Goal: Use online tool/utility: Utilize a website feature to perform a specific function

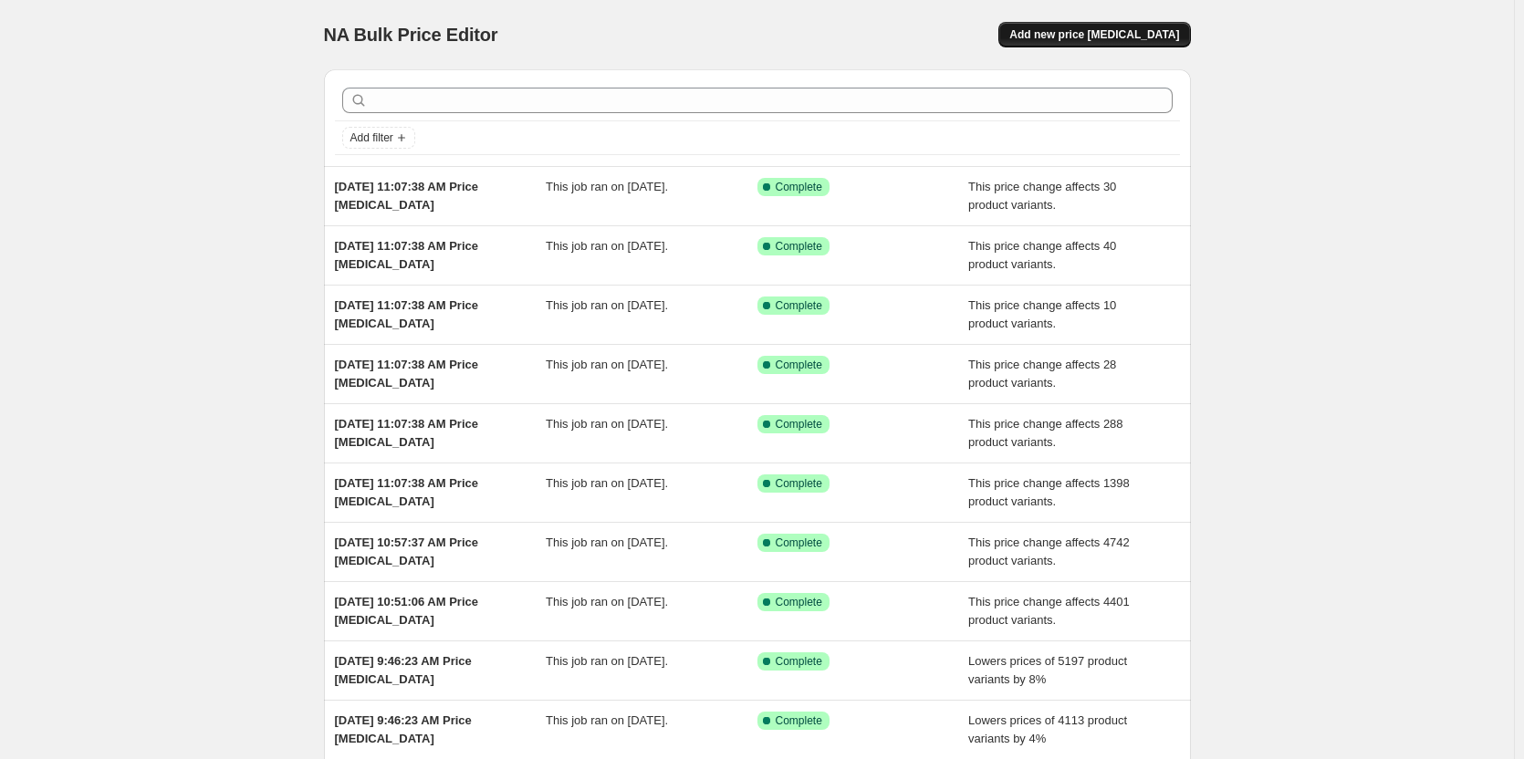
click at [1149, 27] on button "Add new price [MEDICAL_DATA]" at bounding box center [1094, 35] width 192 height 26
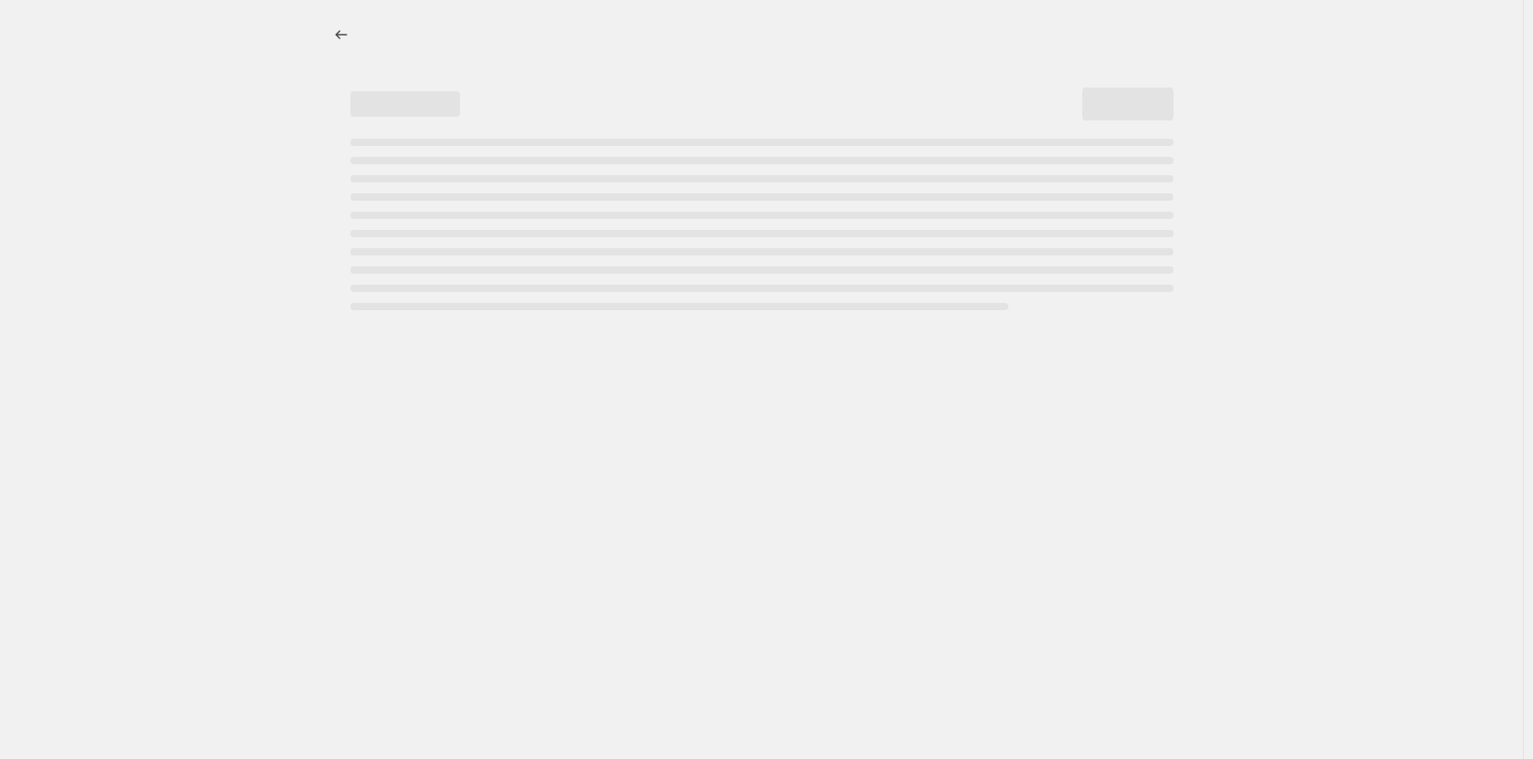
select select "percentage"
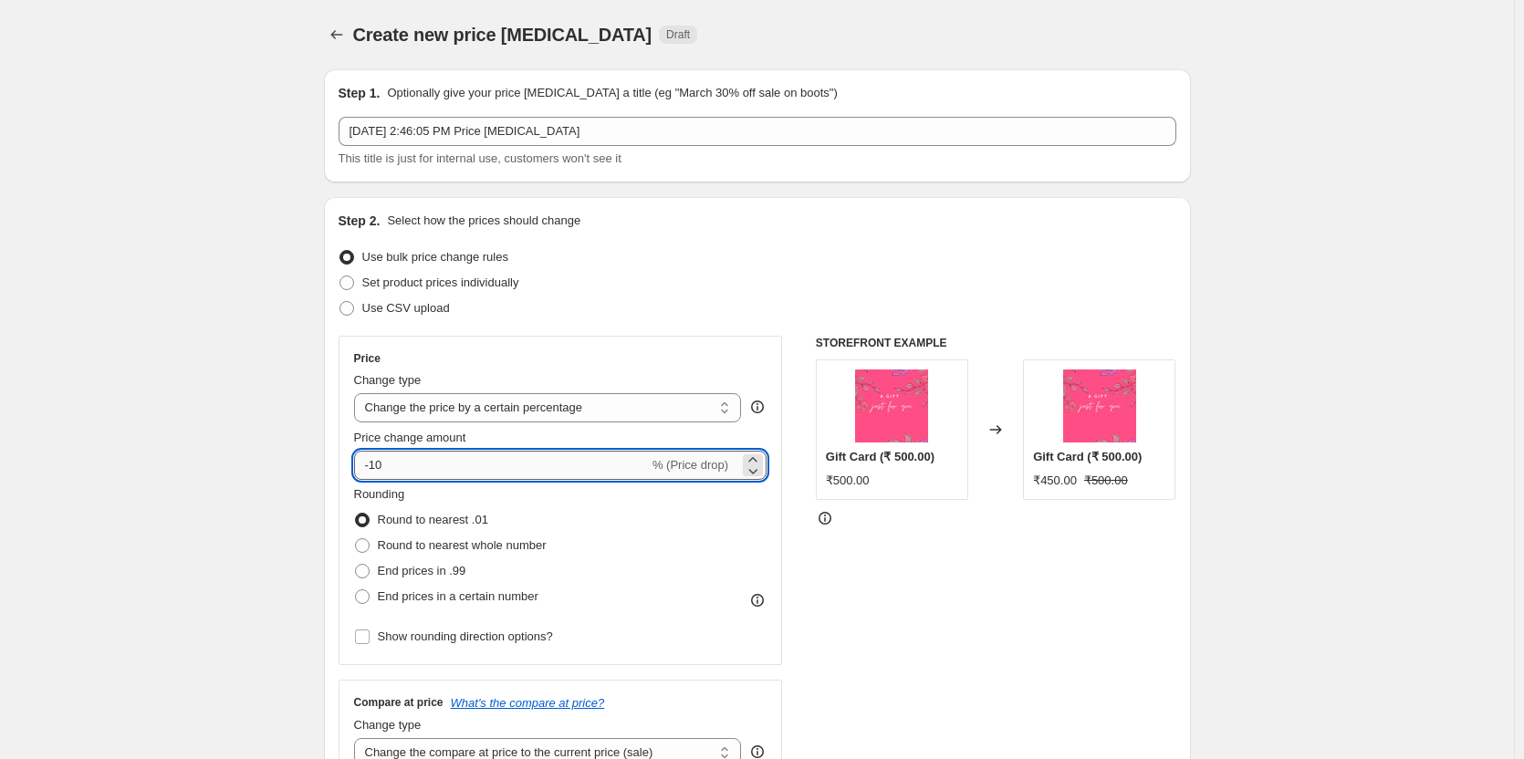
click at [539, 463] on input "-10" at bounding box center [501, 465] width 295 height 29
type input "-1"
type input "-22"
click at [1034, 609] on div "STOREFRONT EXAMPLE Gift Card (₹ 500.00) ₹500.00 Changed to Gift Card (₹ 500.00)…" at bounding box center [996, 559] width 360 height 447
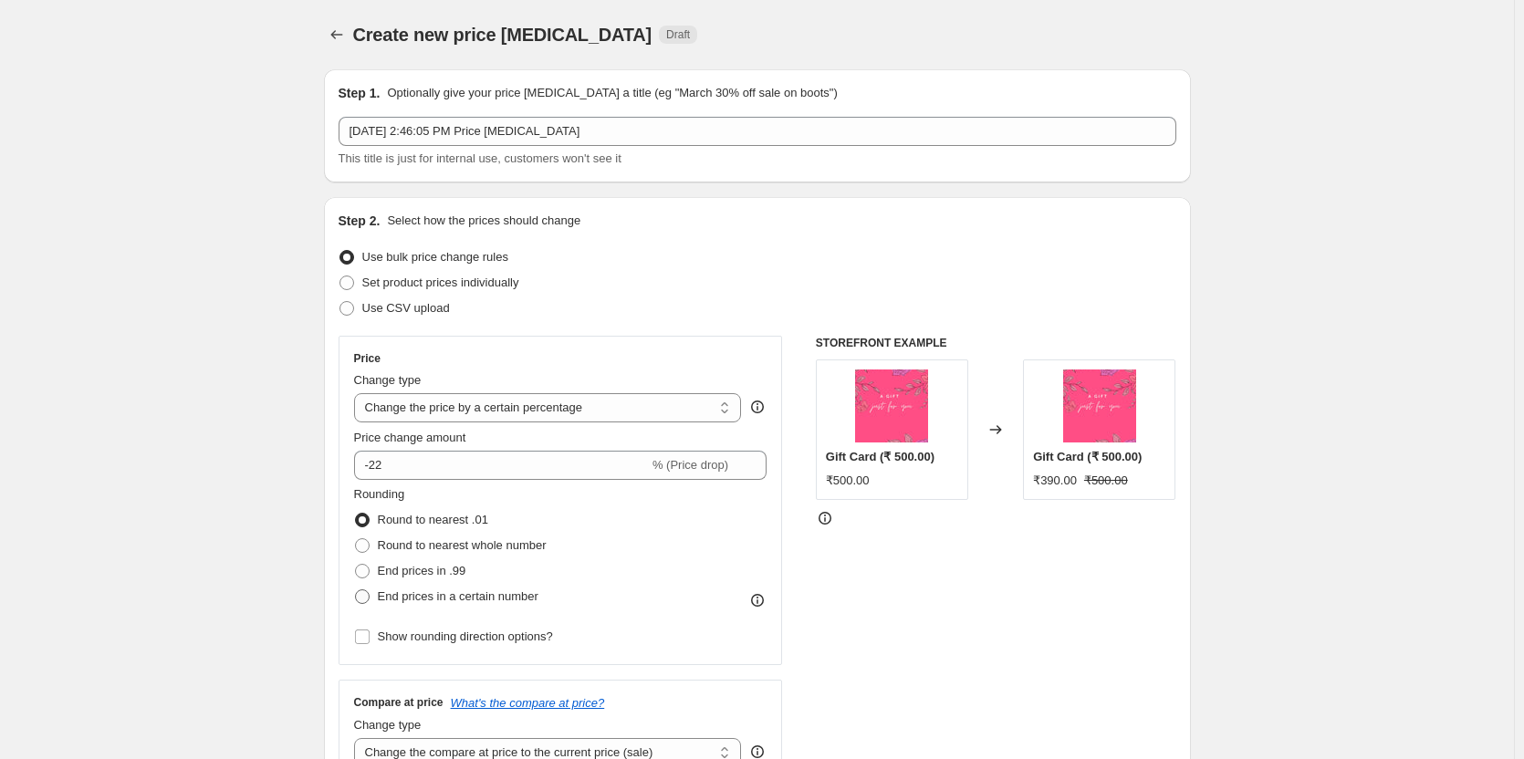
click at [487, 591] on span "End prices in a certain number" at bounding box center [458, 596] width 161 height 14
click at [356, 590] on input "End prices in a certain number" at bounding box center [355, 589] width 1 height 1
radio input "true"
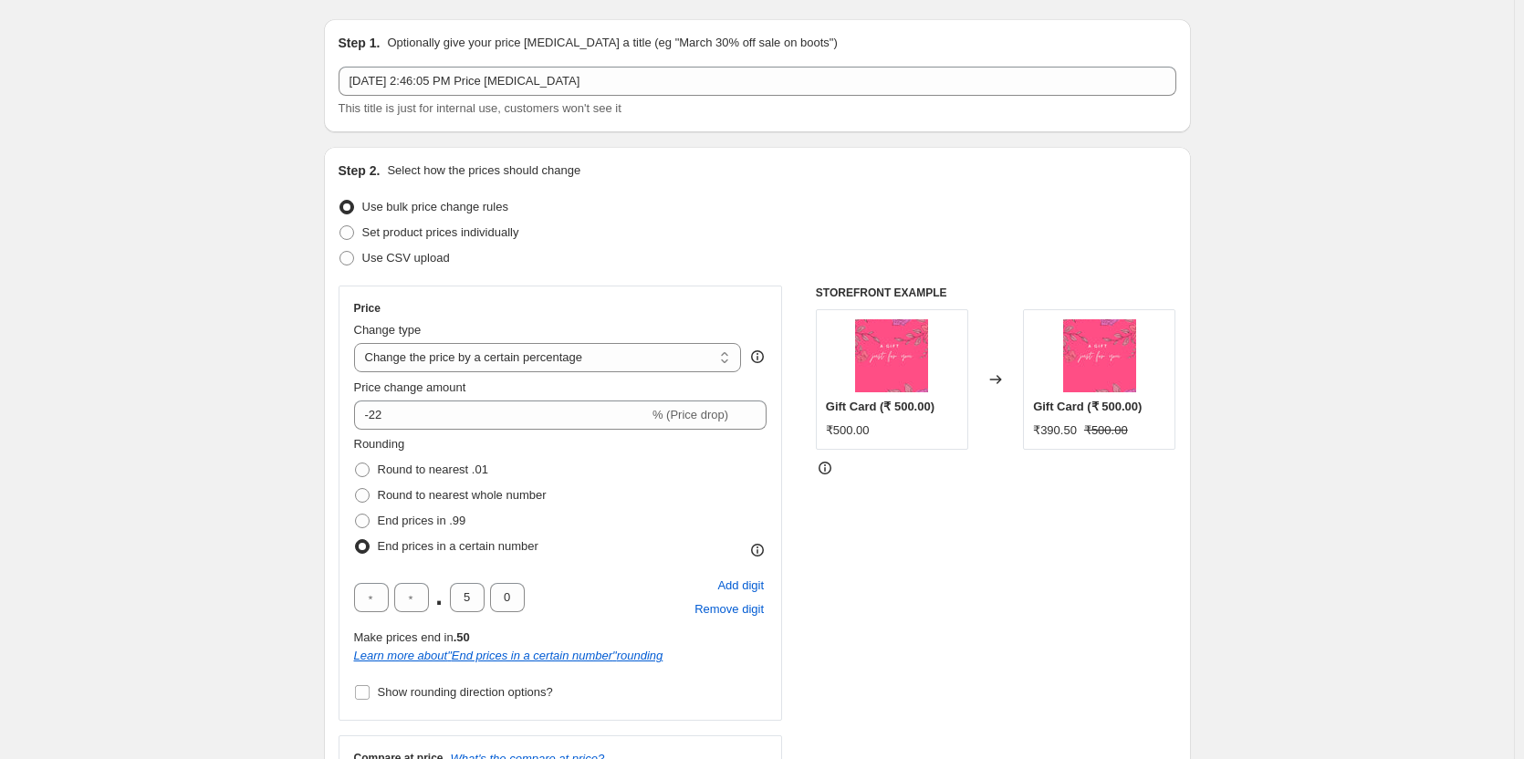
scroll to position [91, 0]
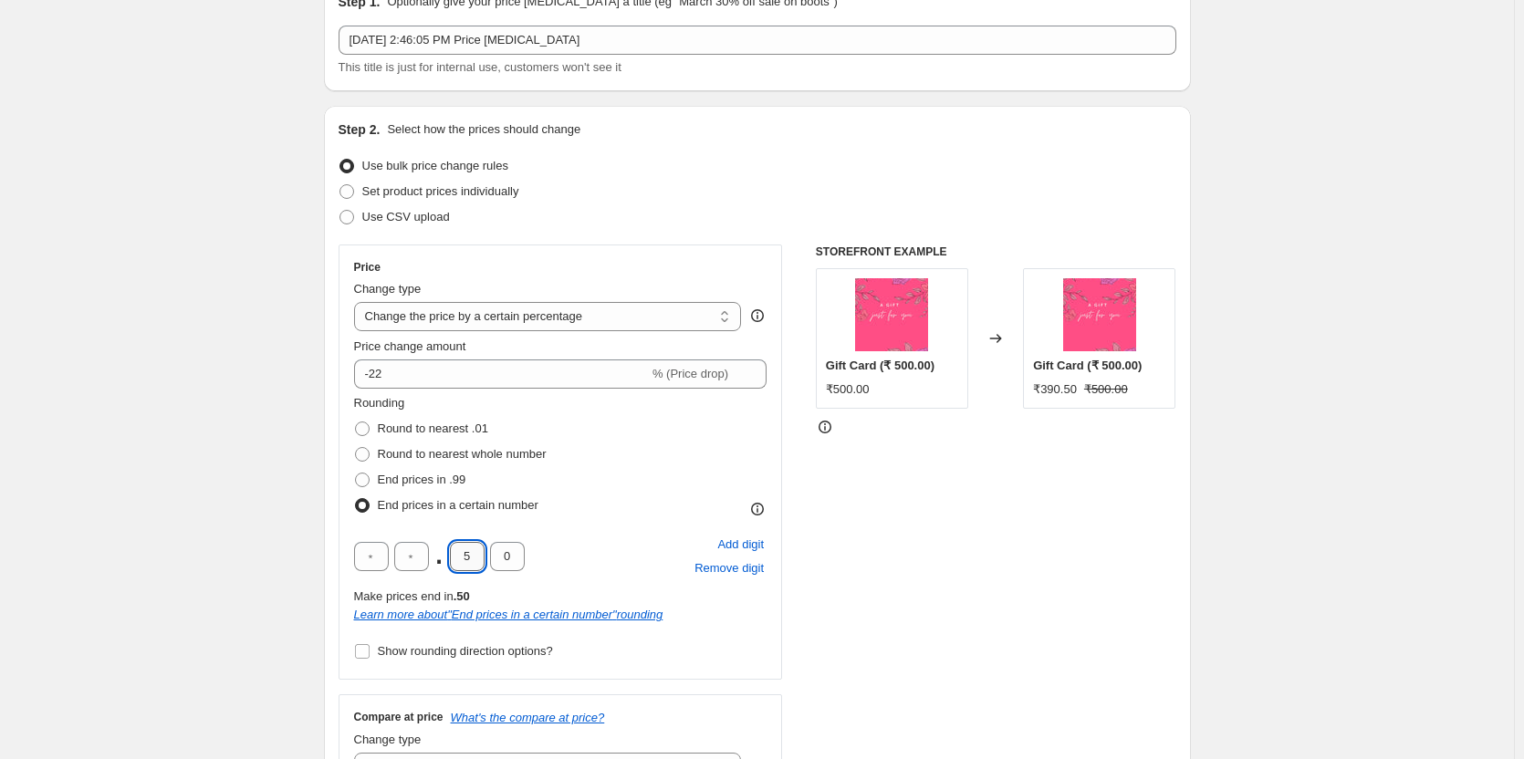
click at [470, 563] on input "5" at bounding box center [467, 556] width 35 height 29
type input "0"
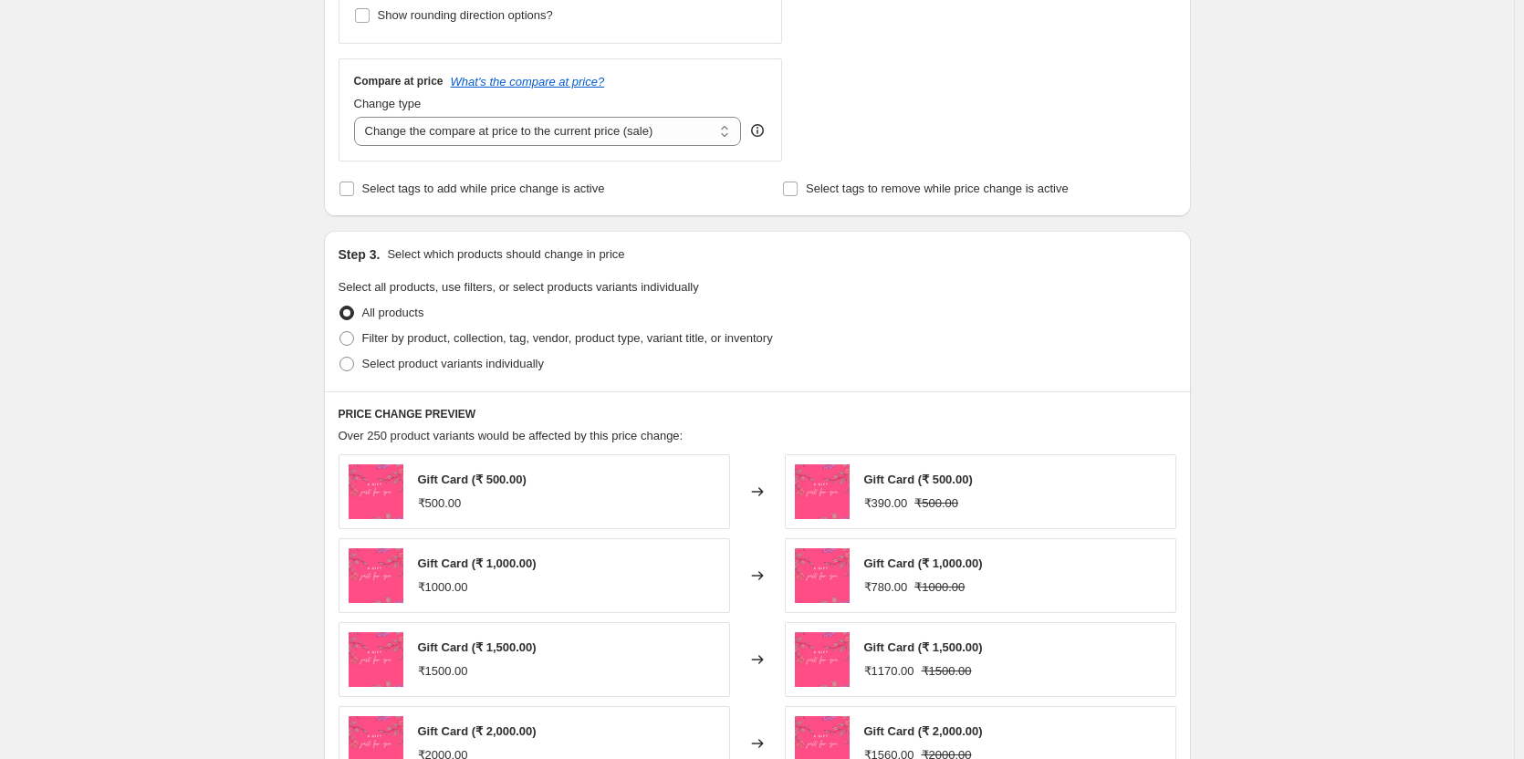
scroll to position [730, 0]
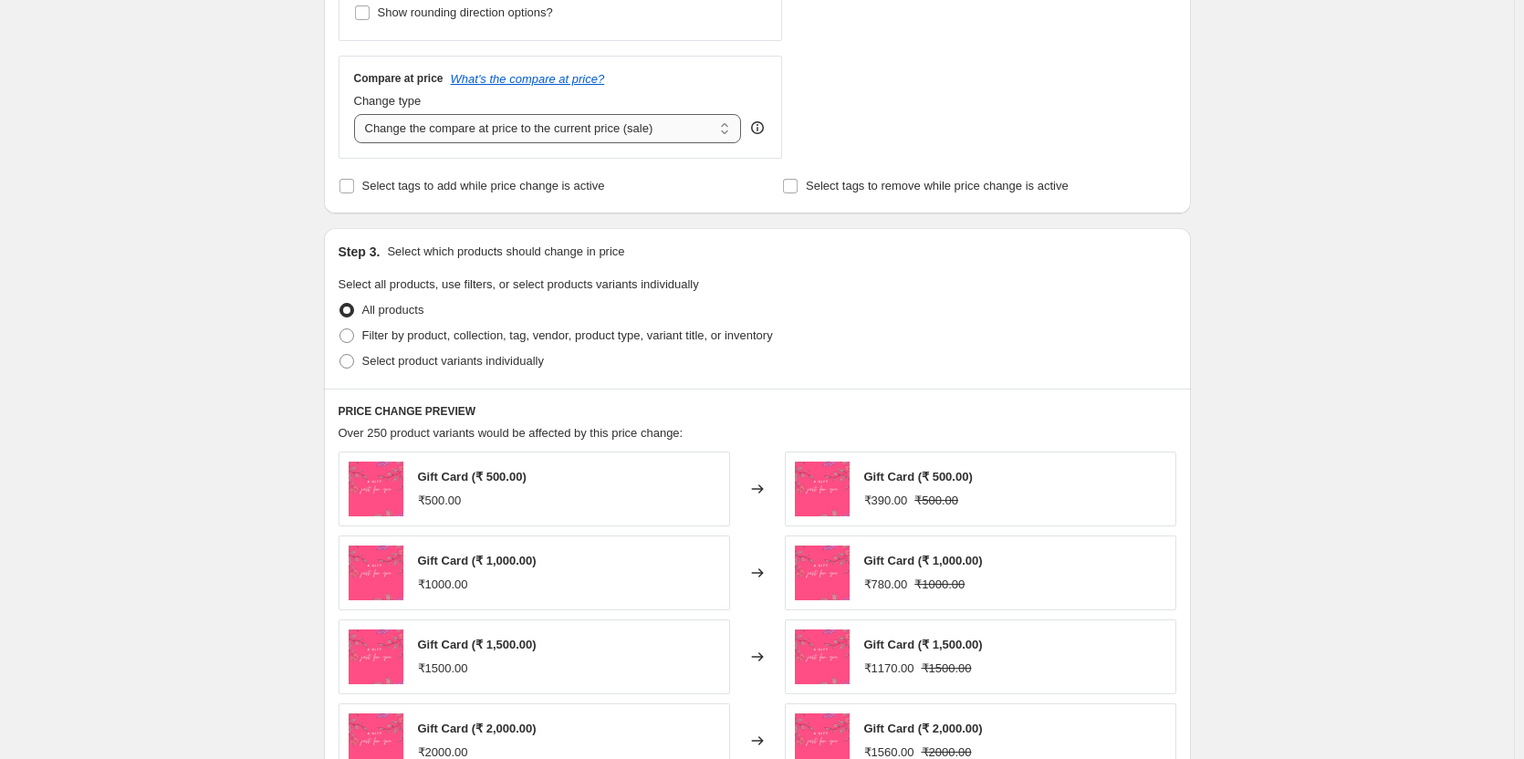
click at [535, 123] on select "Change the compare at price to the current price (sale) Change the compare at p…" at bounding box center [548, 128] width 388 height 29
select select "no_change"
click at [358, 114] on select "Change the compare at price to the current price (sale) Change the compare at p…" at bounding box center [548, 128] width 388 height 29
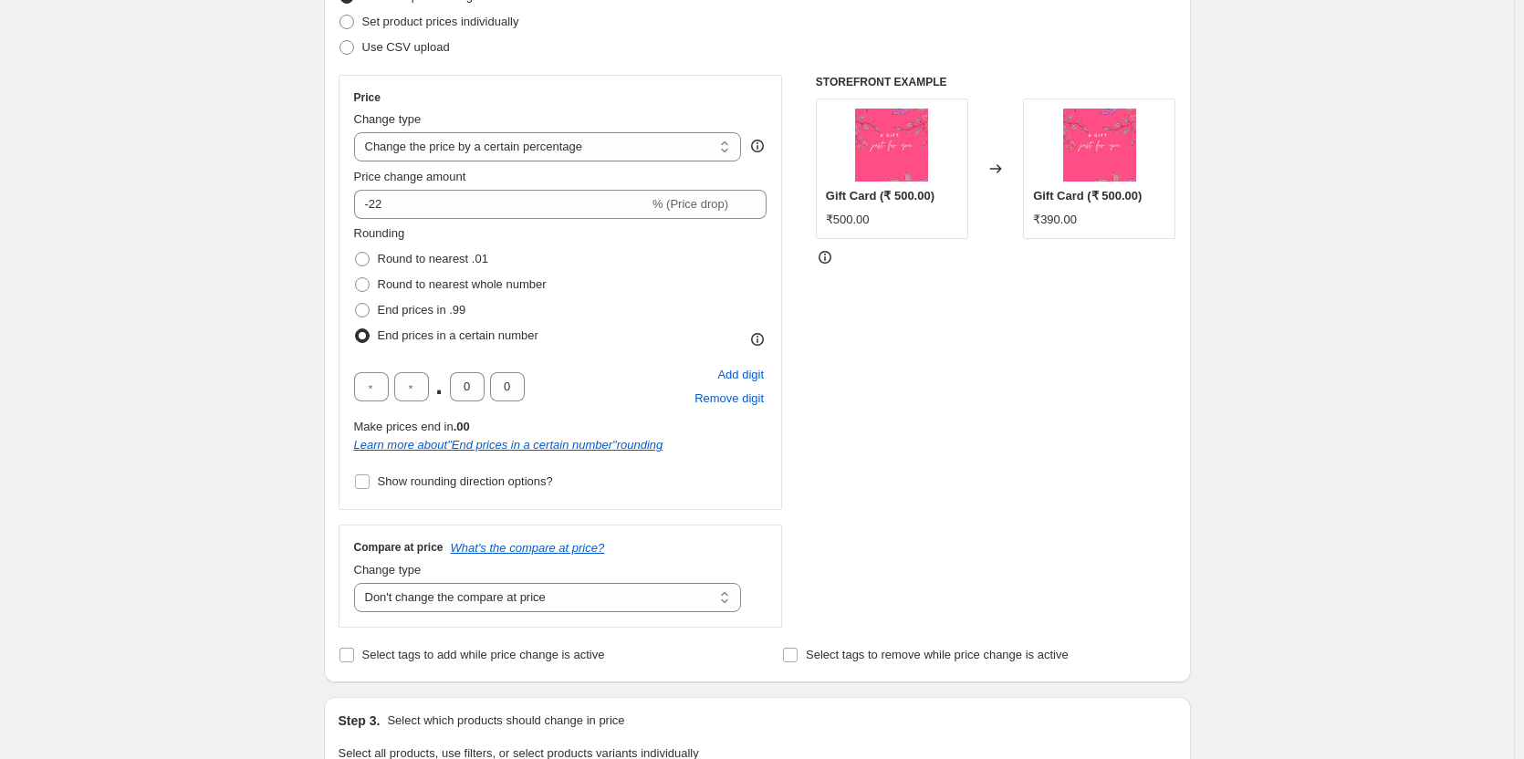
scroll to position [182, 0]
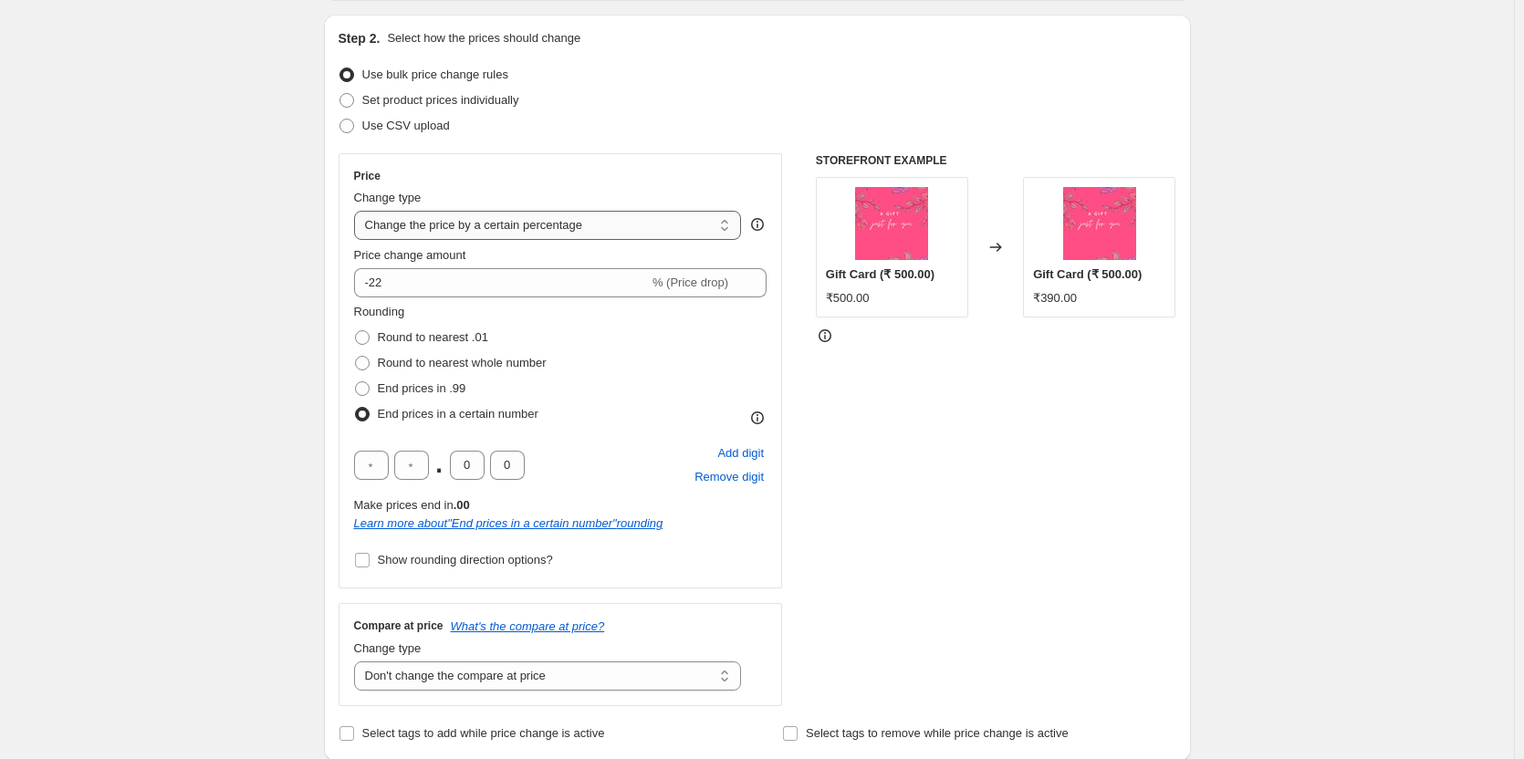
click at [496, 230] on select "Change the price to a certain amount Change the price by a certain amount Chang…" at bounding box center [548, 225] width 388 height 29
select select "pcap"
click at [358, 211] on select "Change the price to a certain amount Change the price by a certain amount Chang…" at bounding box center [548, 225] width 388 height 29
type input "-20"
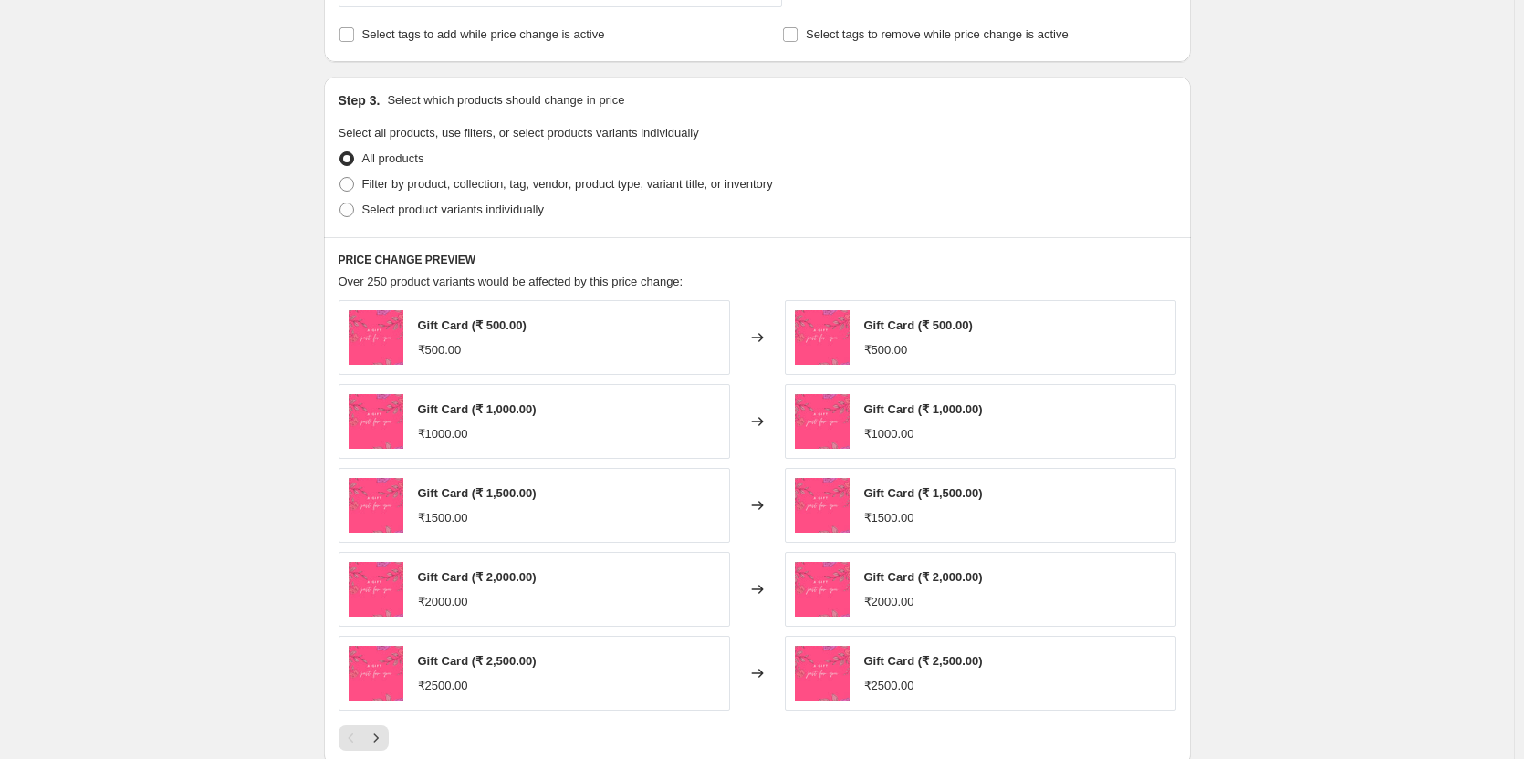
scroll to position [912, 0]
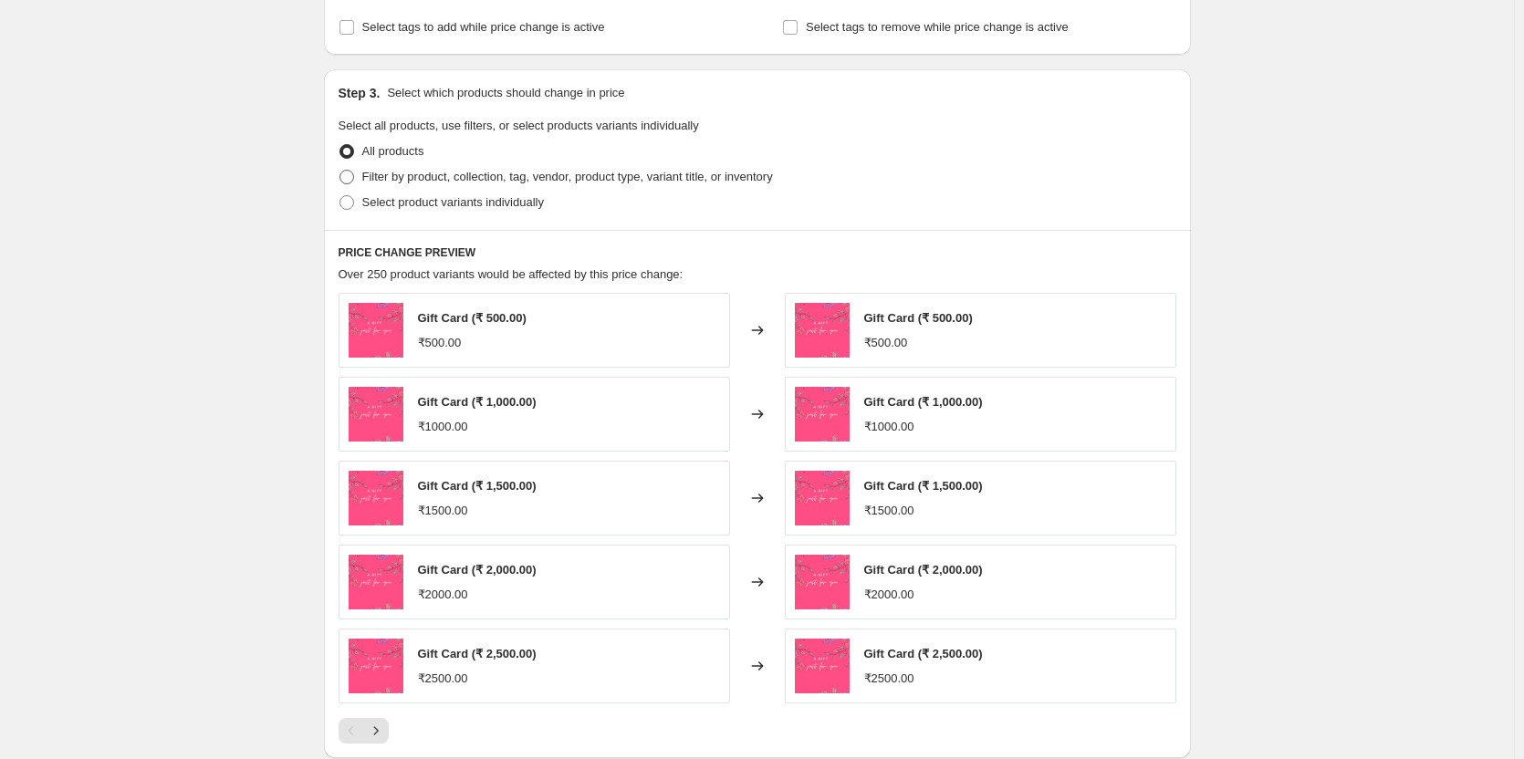
click at [416, 182] on span "Filter by product, collection, tag, vendor, product type, variant title, or inv…" at bounding box center [567, 177] width 411 height 14
click at [340, 171] on input "Filter by product, collection, tag, vendor, product type, variant title, or inv…" at bounding box center [339, 170] width 1 height 1
radio input "true"
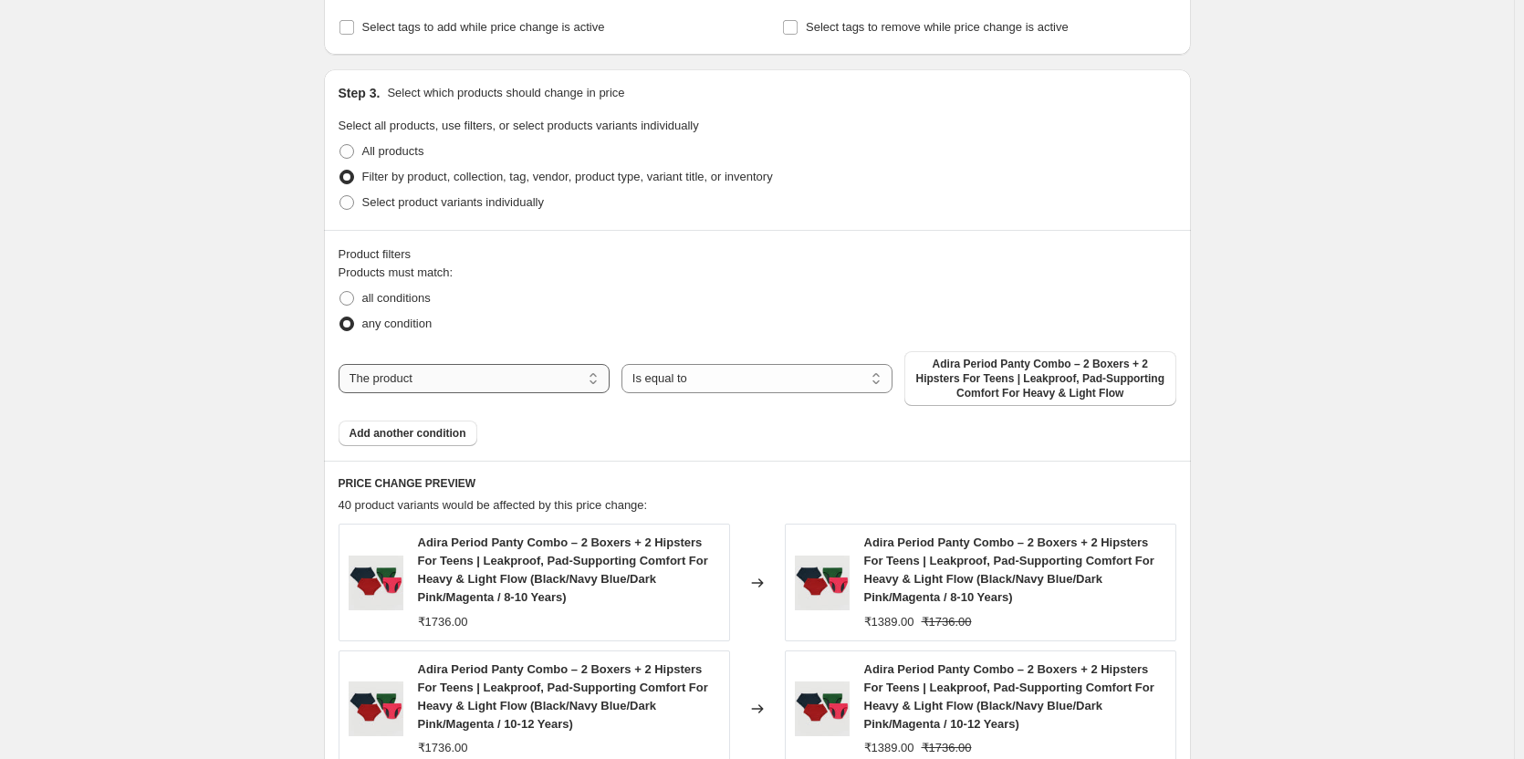
click at [511, 382] on select "The product The product's collection The product's tag The product's vendor The…" at bounding box center [473, 378] width 271 height 29
select select "title"
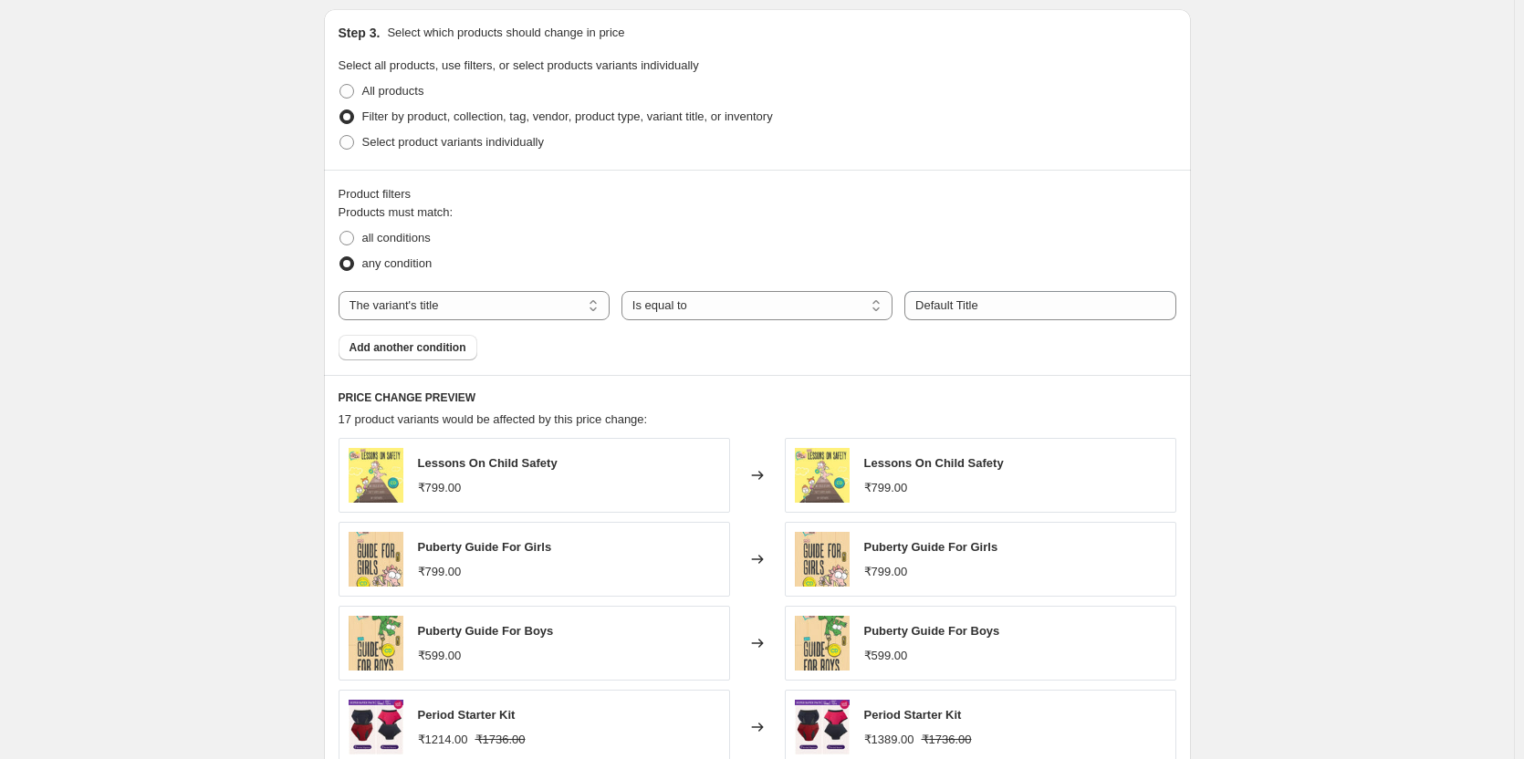
scroll to position [1004, 0]
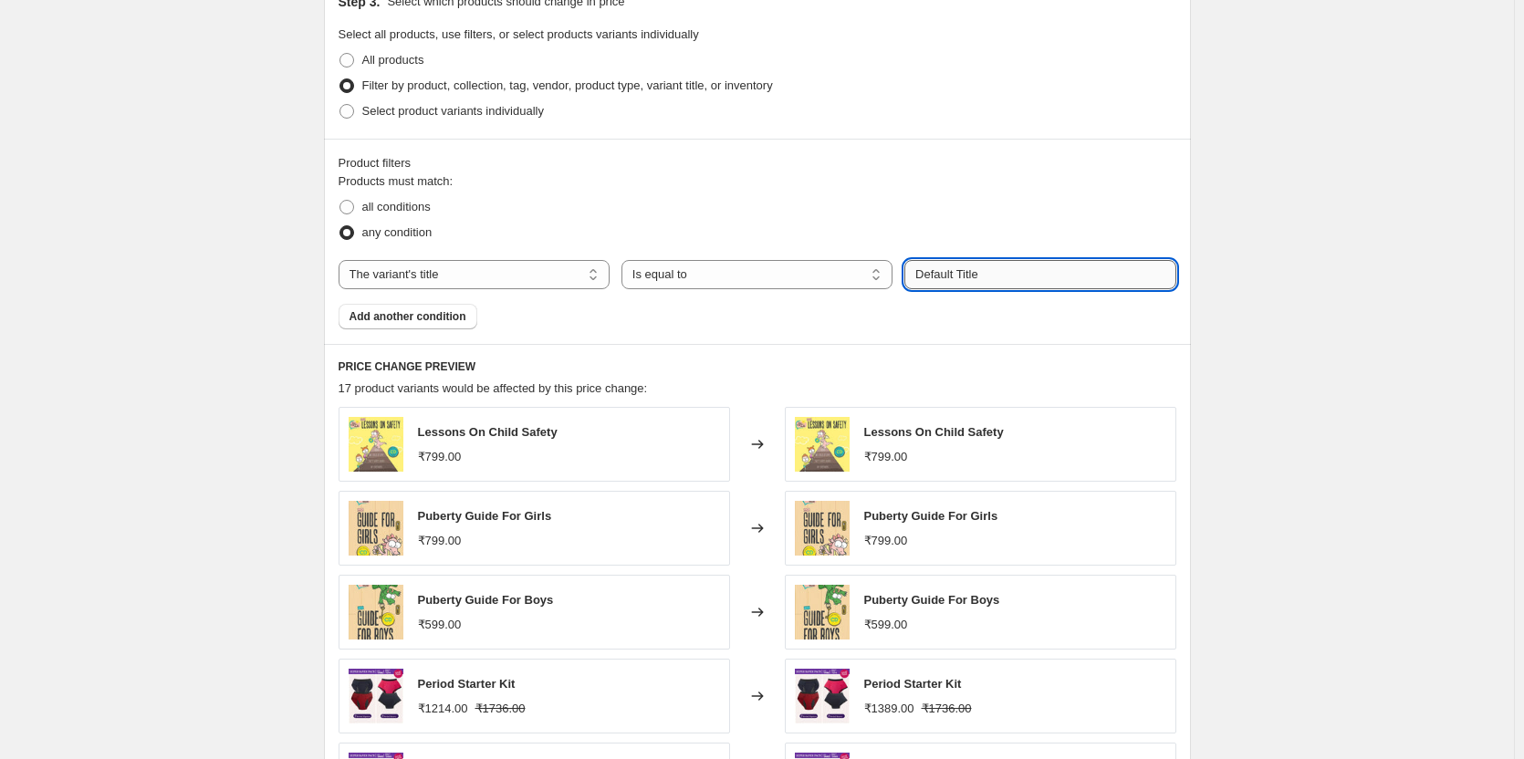
click at [969, 274] on input "Default Title" at bounding box center [1039, 274] width 271 height 29
paste input "Curvy Women's Cotton Panties | High Waist | Full Hip Coverage | No Exposed Elas…"
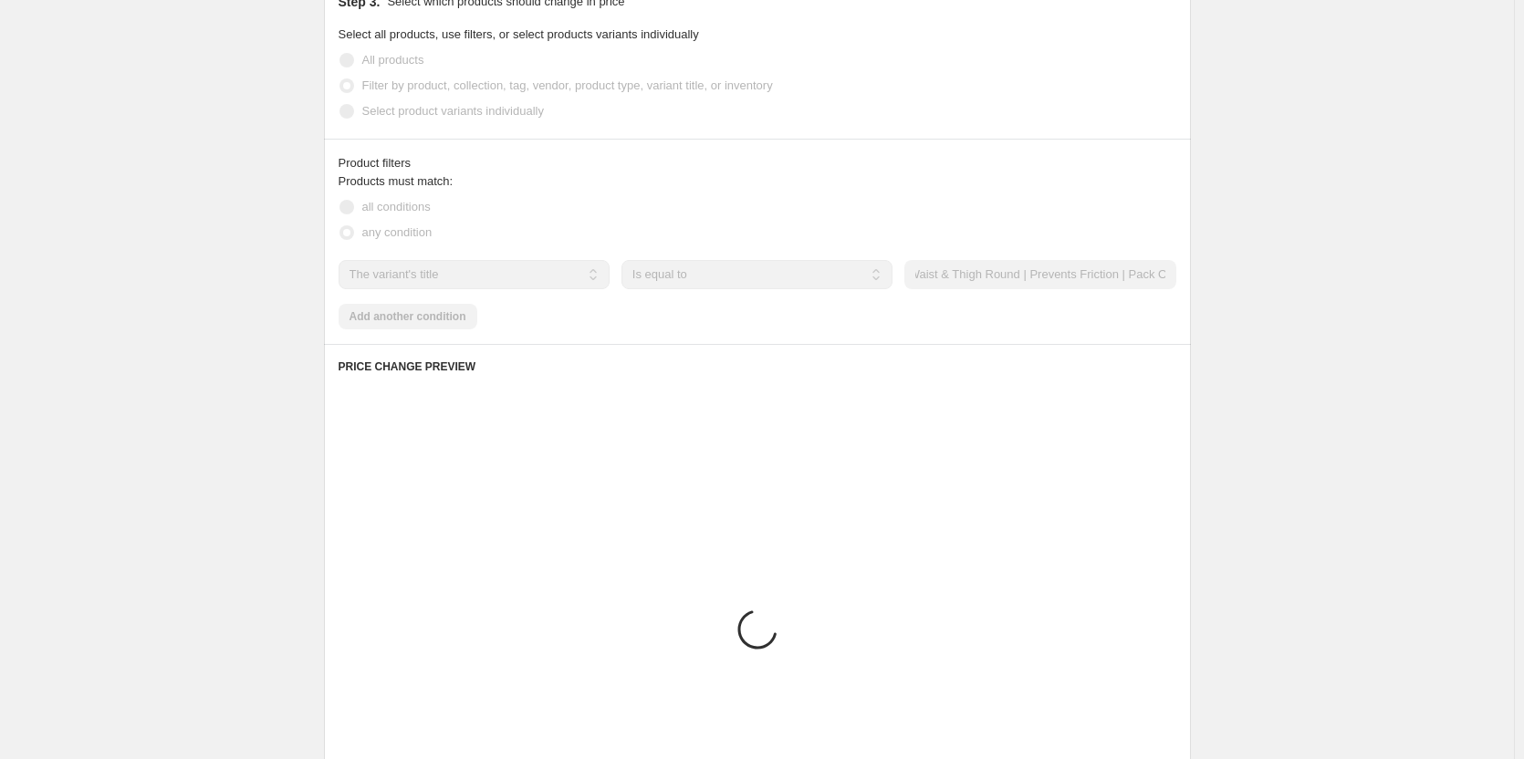
click at [1244, 357] on div "Create new price [MEDICAL_DATA]. This page is ready Create new price [MEDICAL_D…" at bounding box center [757, 75] width 1514 height 2159
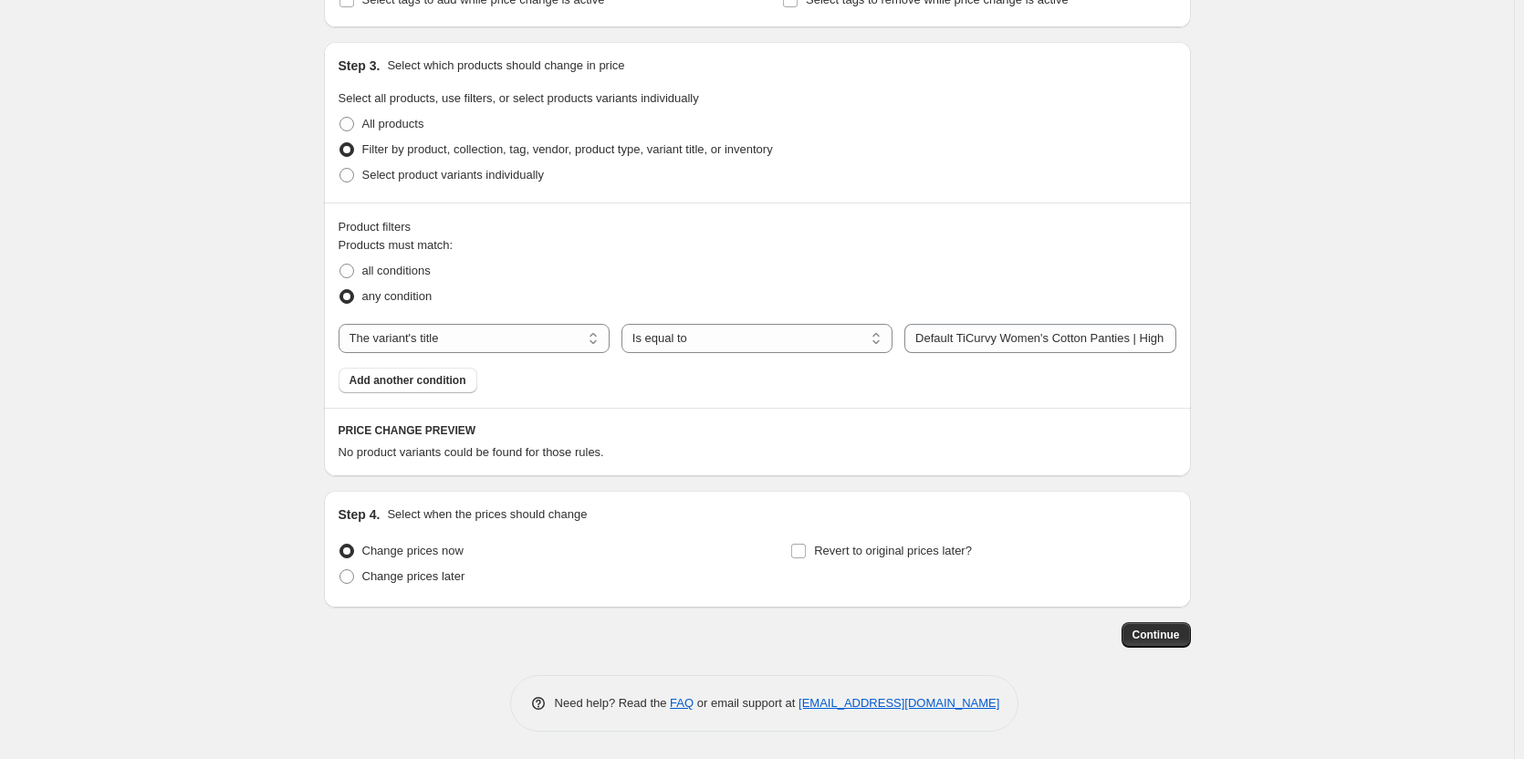
scroll to position [941, 0]
drag, startPoint x: 973, startPoint y: 343, endPoint x: 906, endPoint y: 334, distance: 67.2
click at [906, 334] on div "The product The product's collection The product's tag The product's vendor The…" at bounding box center [757, 338] width 838 height 29
type input "Curvy Women's Cotton Panties | High Waist | Full Hip Coverage | No Exposed Elas…"
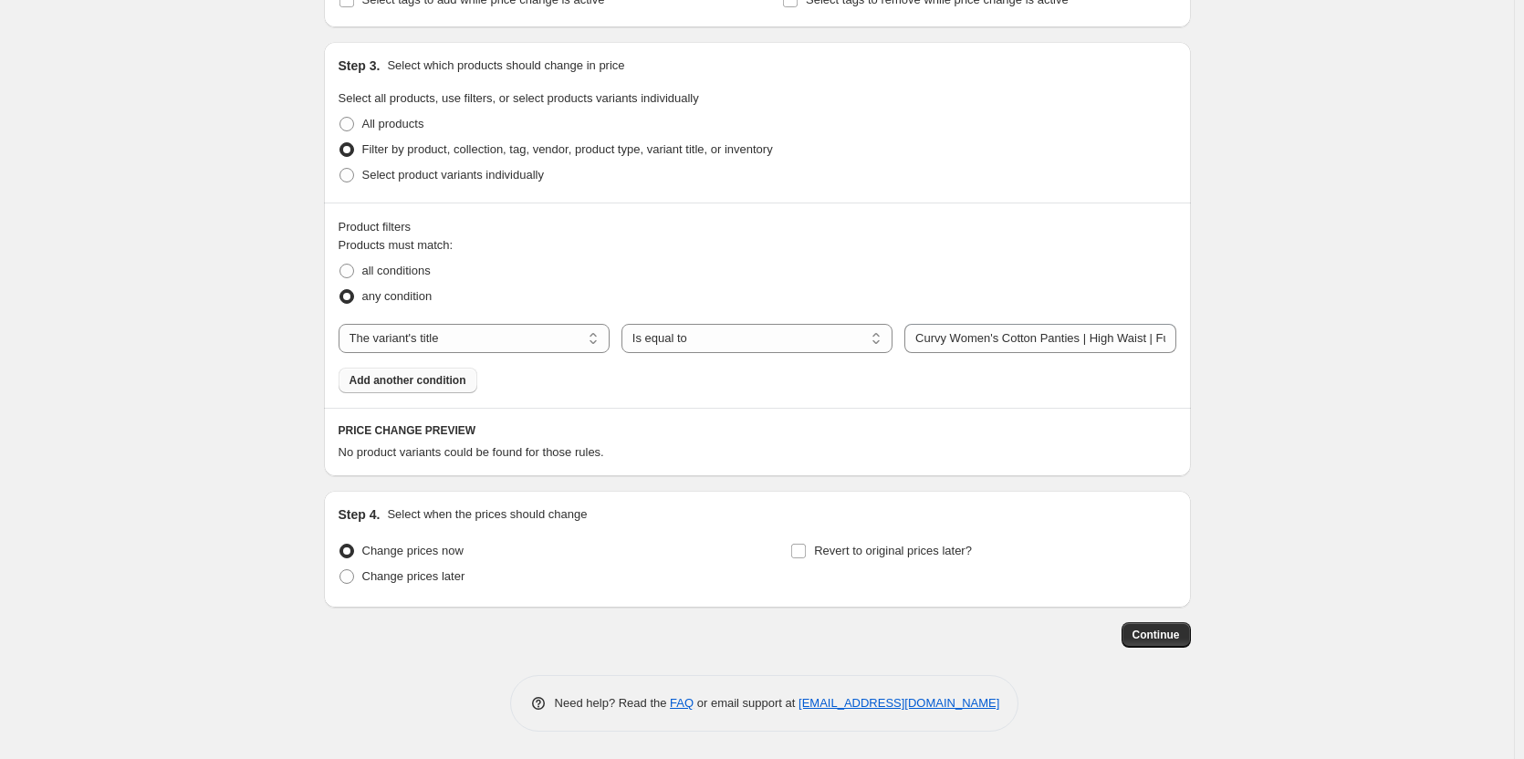
click at [446, 384] on span "Add another condition" at bounding box center [407, 380] width 117 height 15
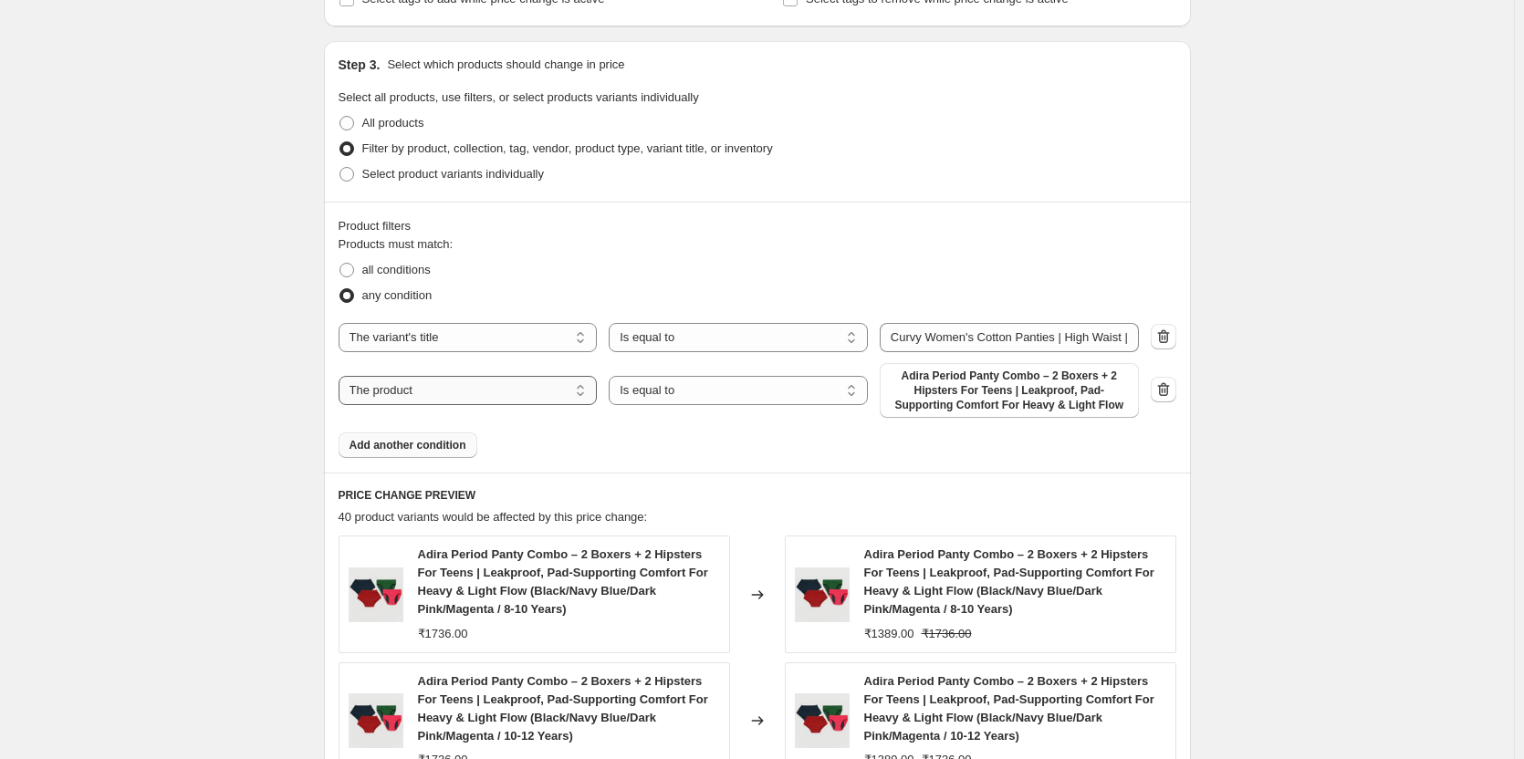
click at [521, 390] on select "The product The product's collection The product's tag The product's vendor The…" at bounding box center [467, 390] width 259 height 29
click at [500, 339] on select "The product The product's collection The product's tag The product's vendor The…" at bounding box center [467, 337] width 259 height 29
select select "product"
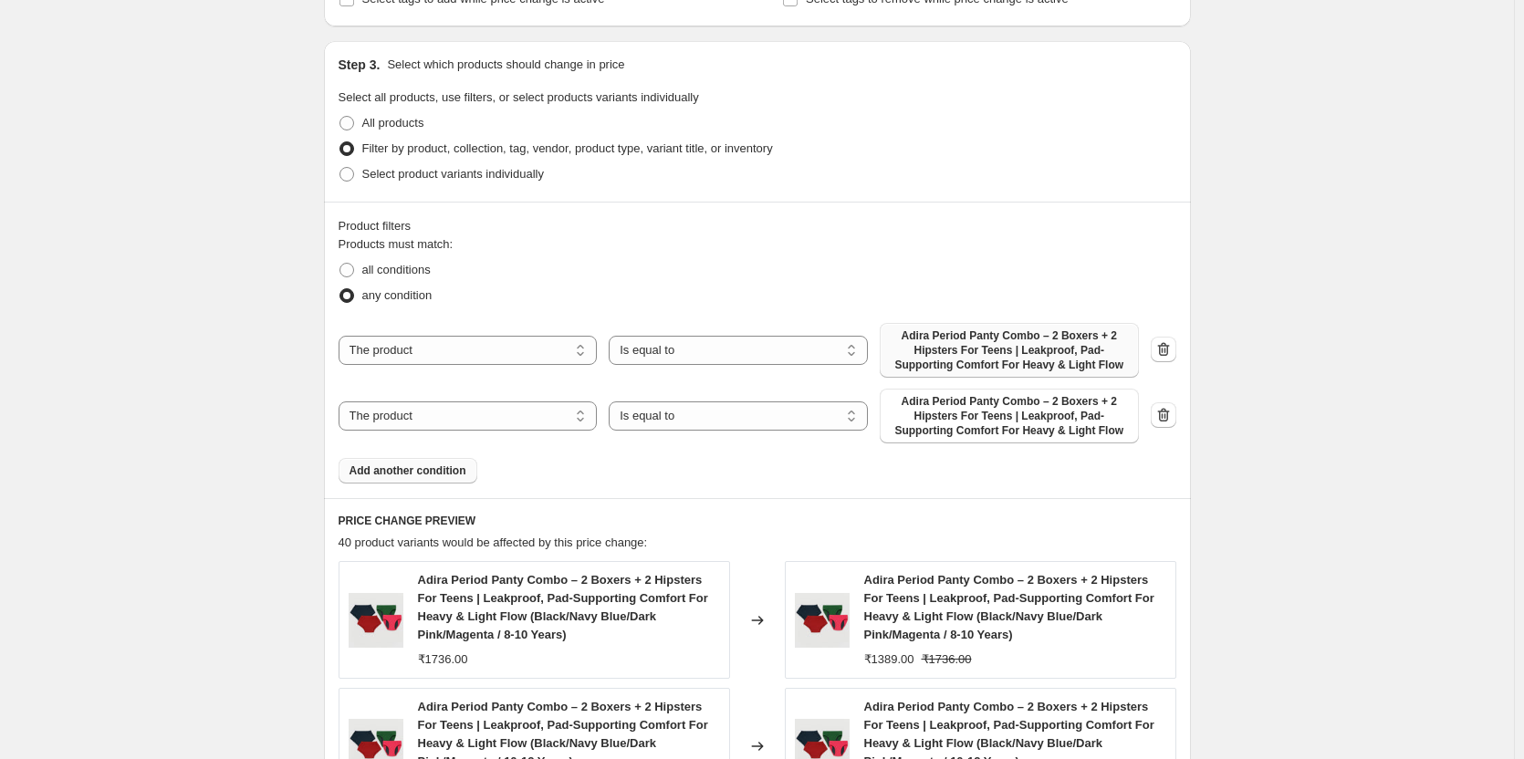
click at [926, 361] on span "Adira Period Panty Combo – 2 Boxers + 2 Hipsters For Teens | Leakproof, Pad-Sup…" at bounding box center [1008, 350] width 237 height 44
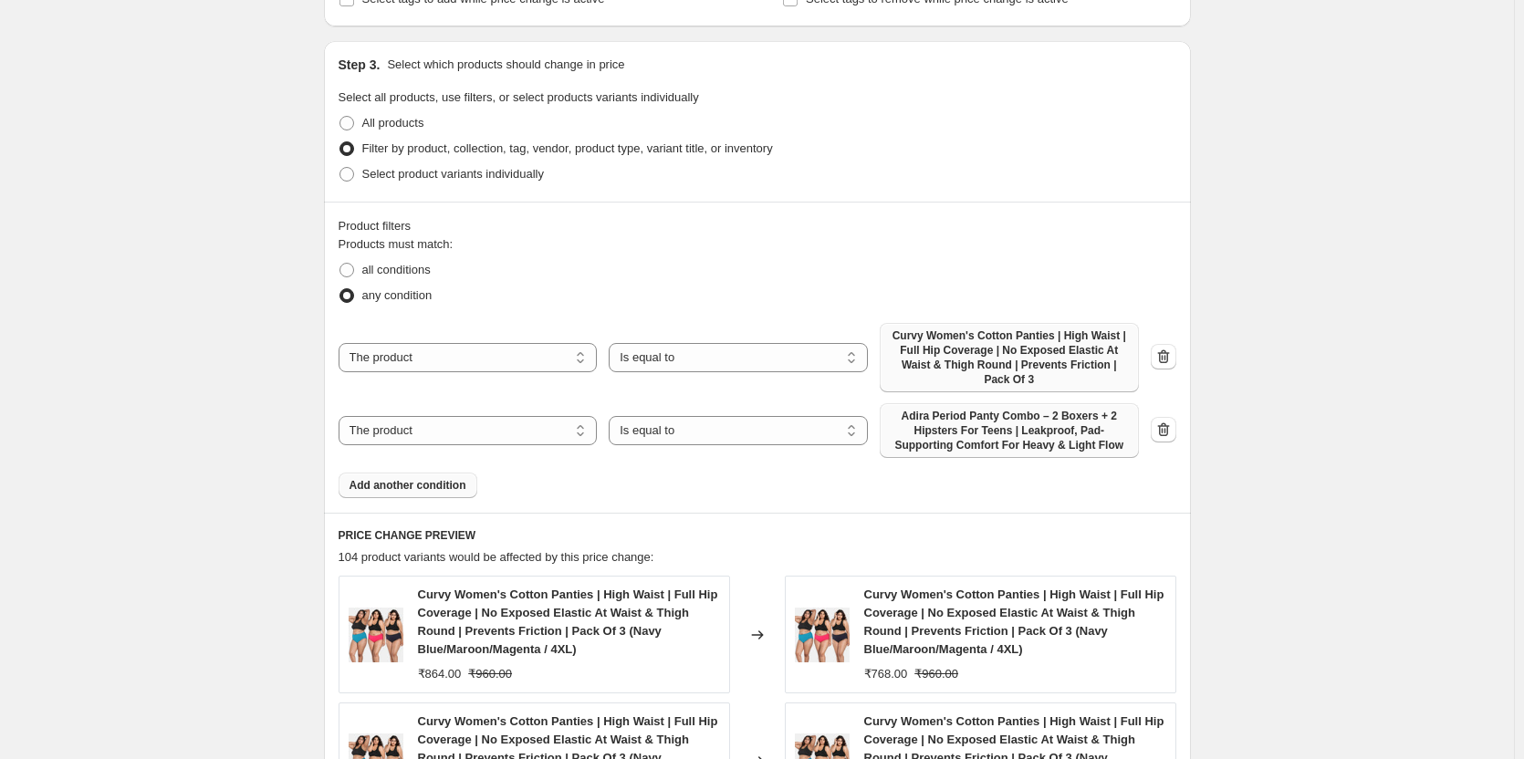
click at [984, 409] on span "Adira Period Panty Combo – 2 Boxers + 2 Hipsters For Teens | Leakproof, Pad-Sup…" at bounding box center [1008, 431] width 237 height 44
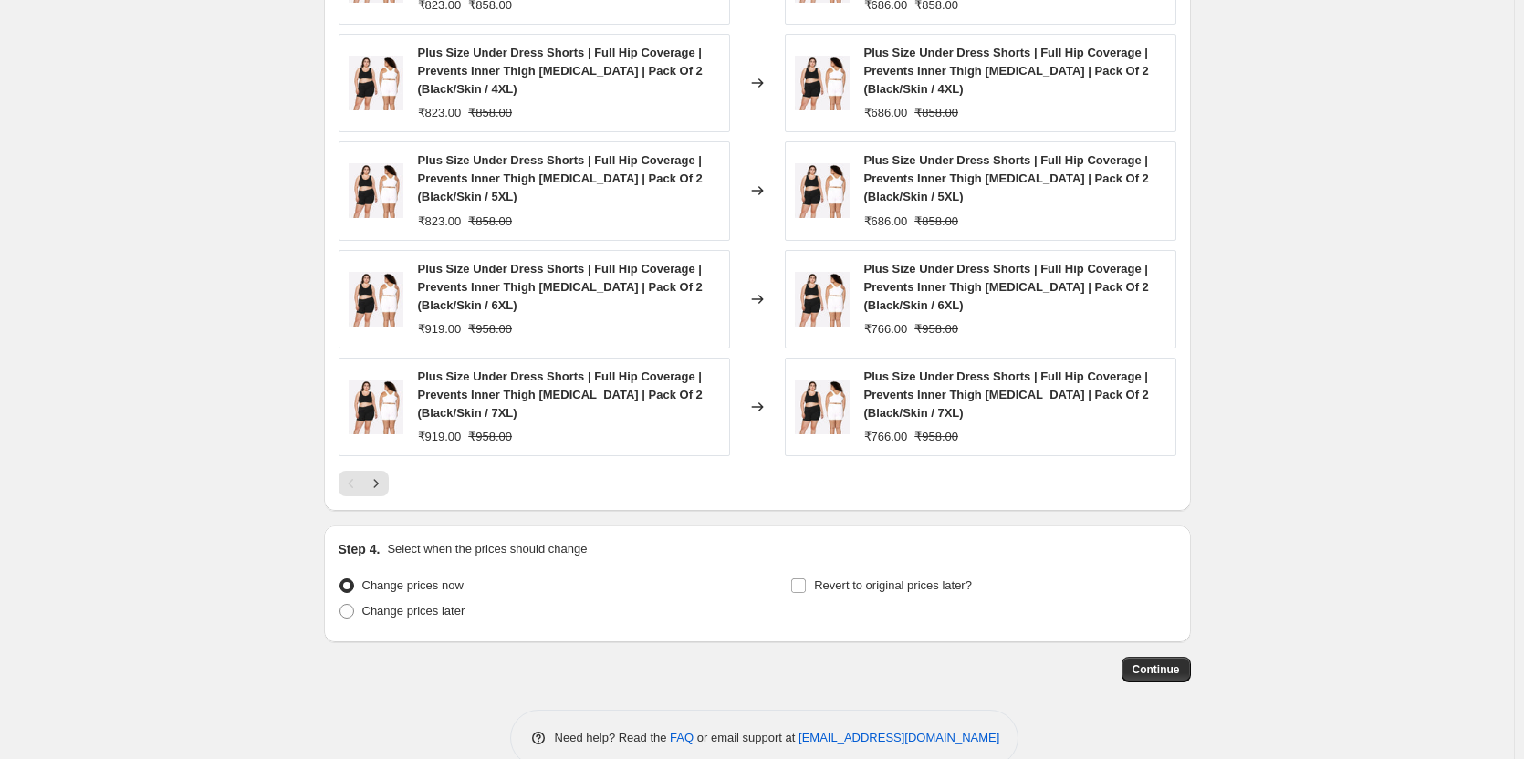
scroll to position [1612, 0]
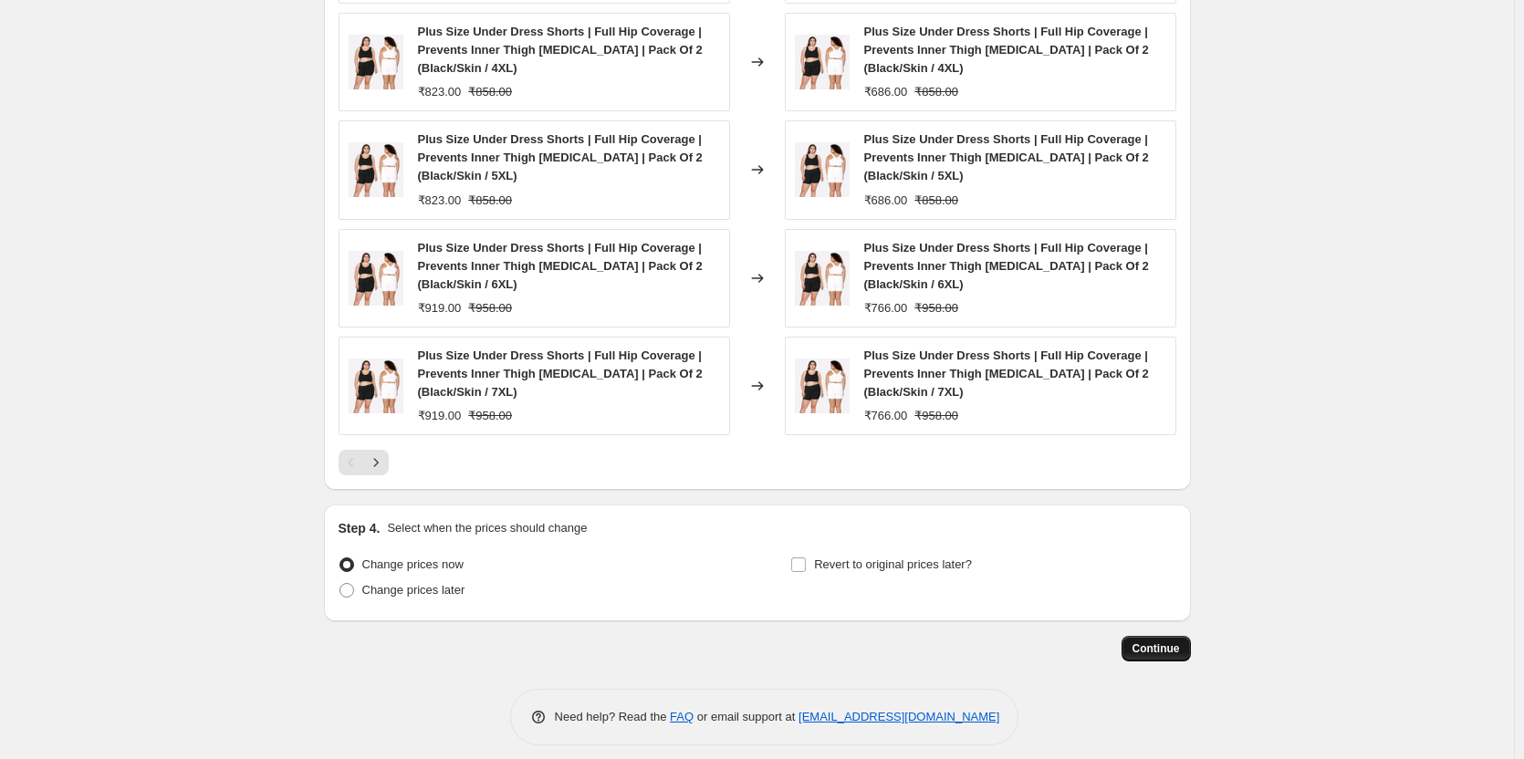
click at [1168, 646] on button "Continue" at bounding box center [1155, 649] width 69 height 26
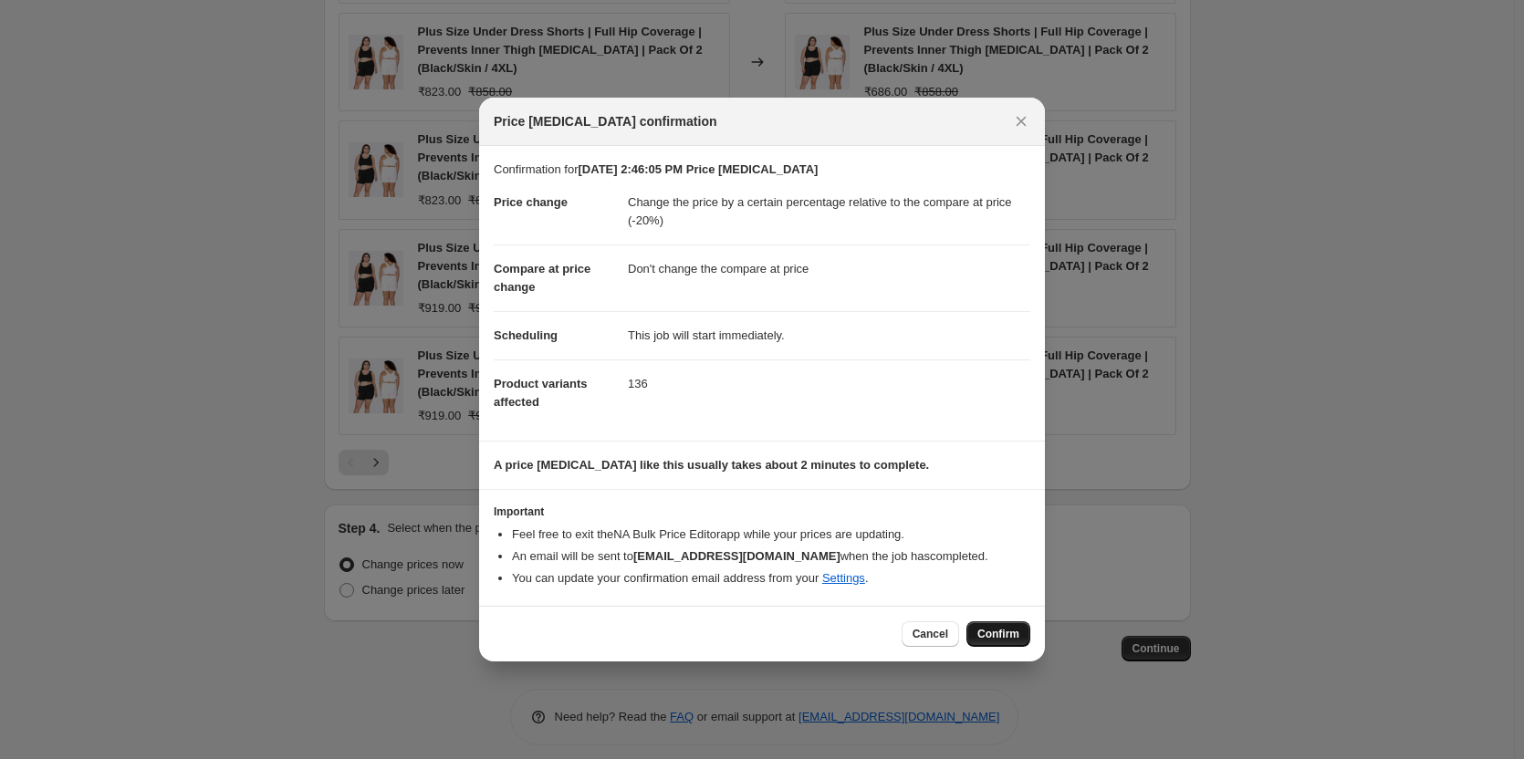
click at [1015, 631] on span "Confirm" at bounding box center [998, 634] width 42 height 15
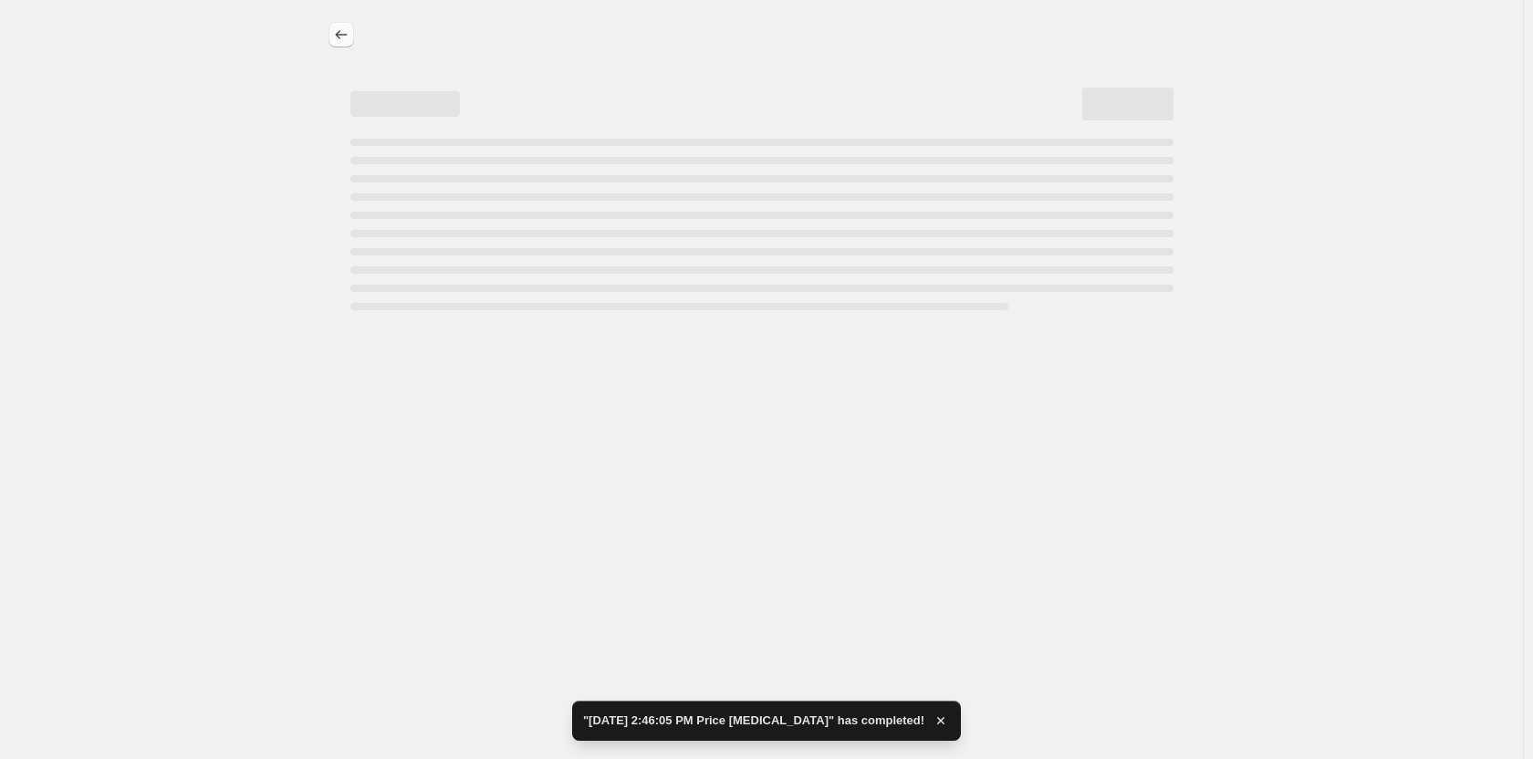
select select "pcap"
select select "no_change"
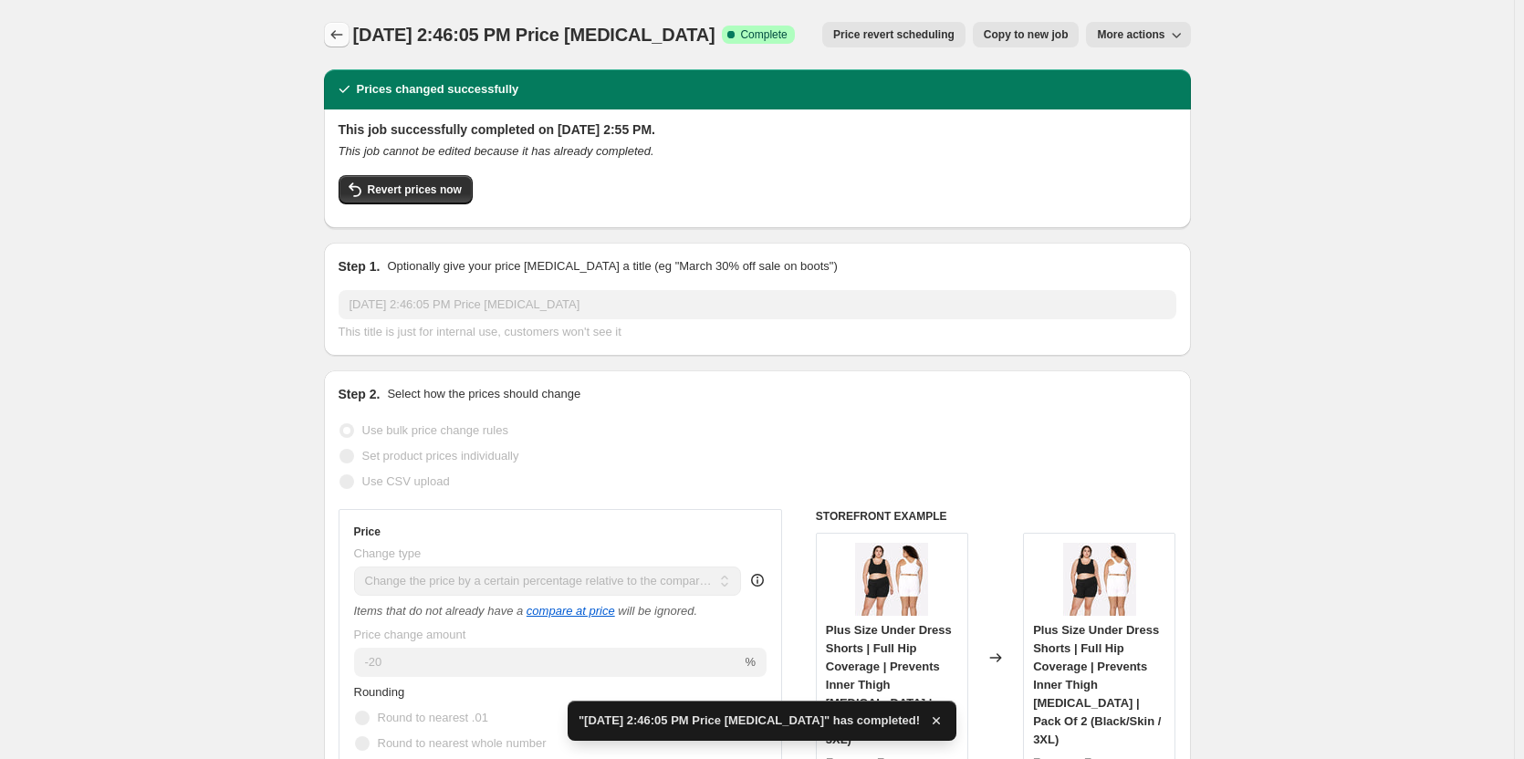
click at [335, 30] on icon "Price change jobs" at bounding box center [337, 35] width 18 height 18
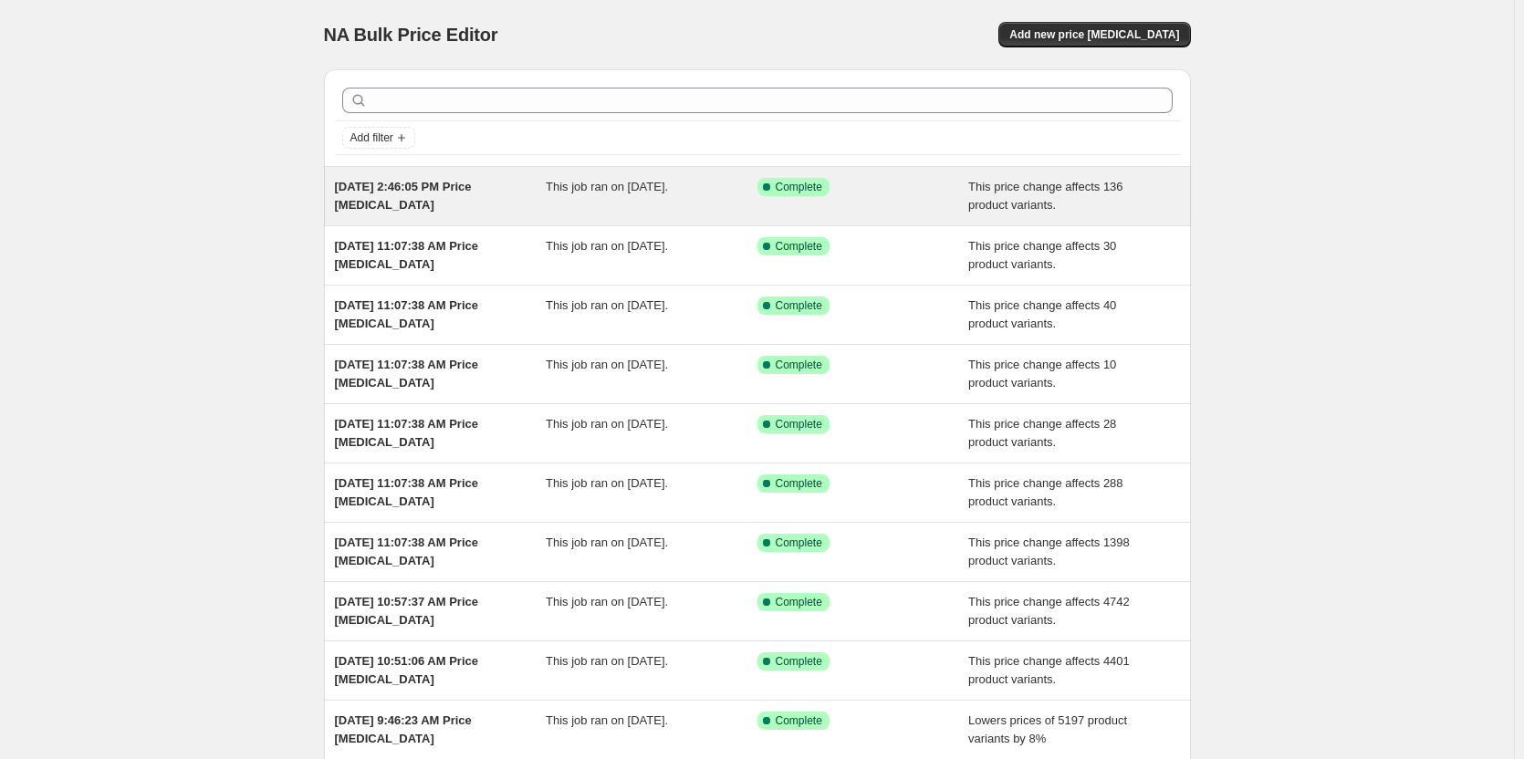
click at [385, 195] on div "[DATE] 2:46:05 PM Price [MEDICAL_DATA]" at bounding box center [441, 196] width 212 height 36
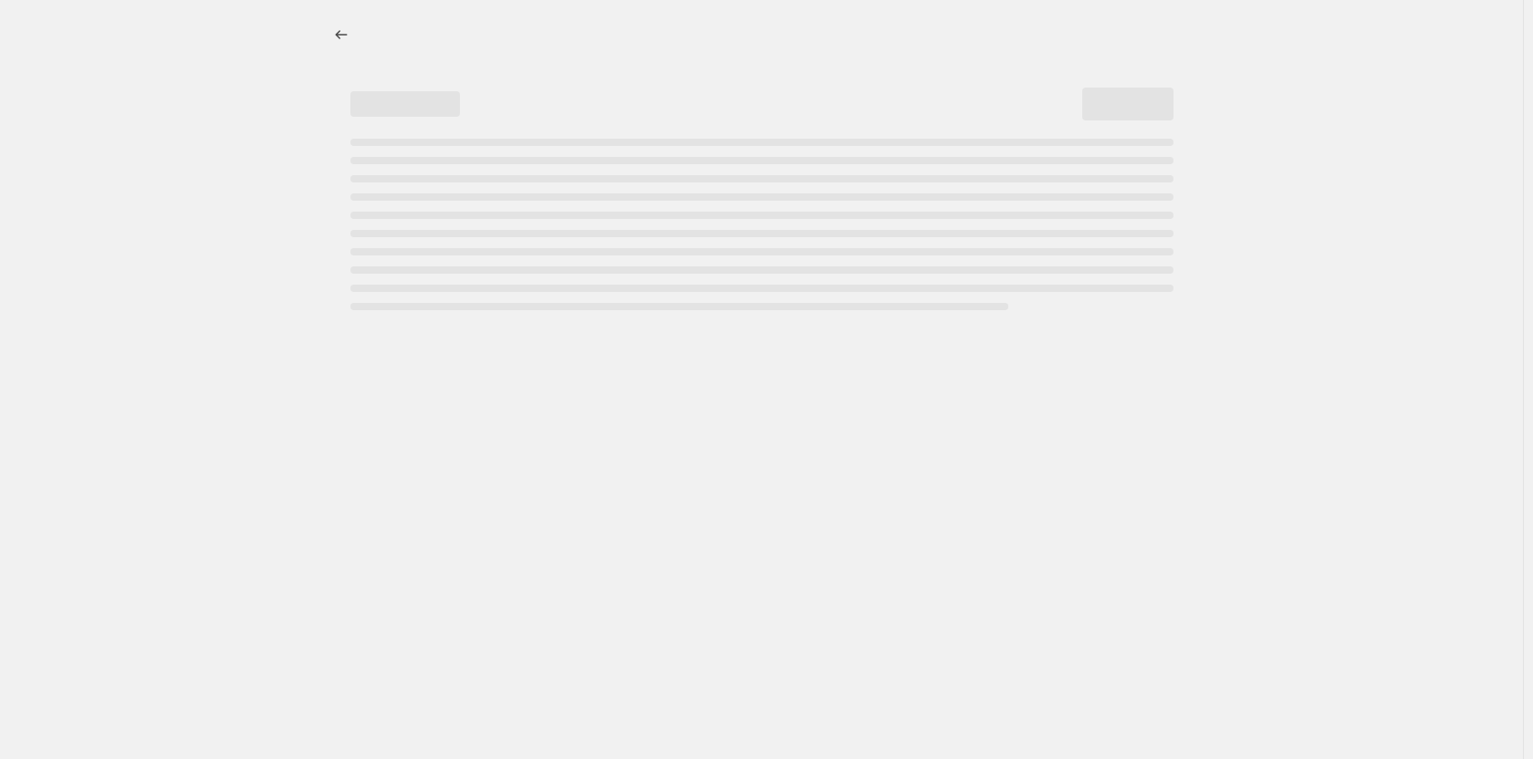
select select "pcap"
select select "no_change"
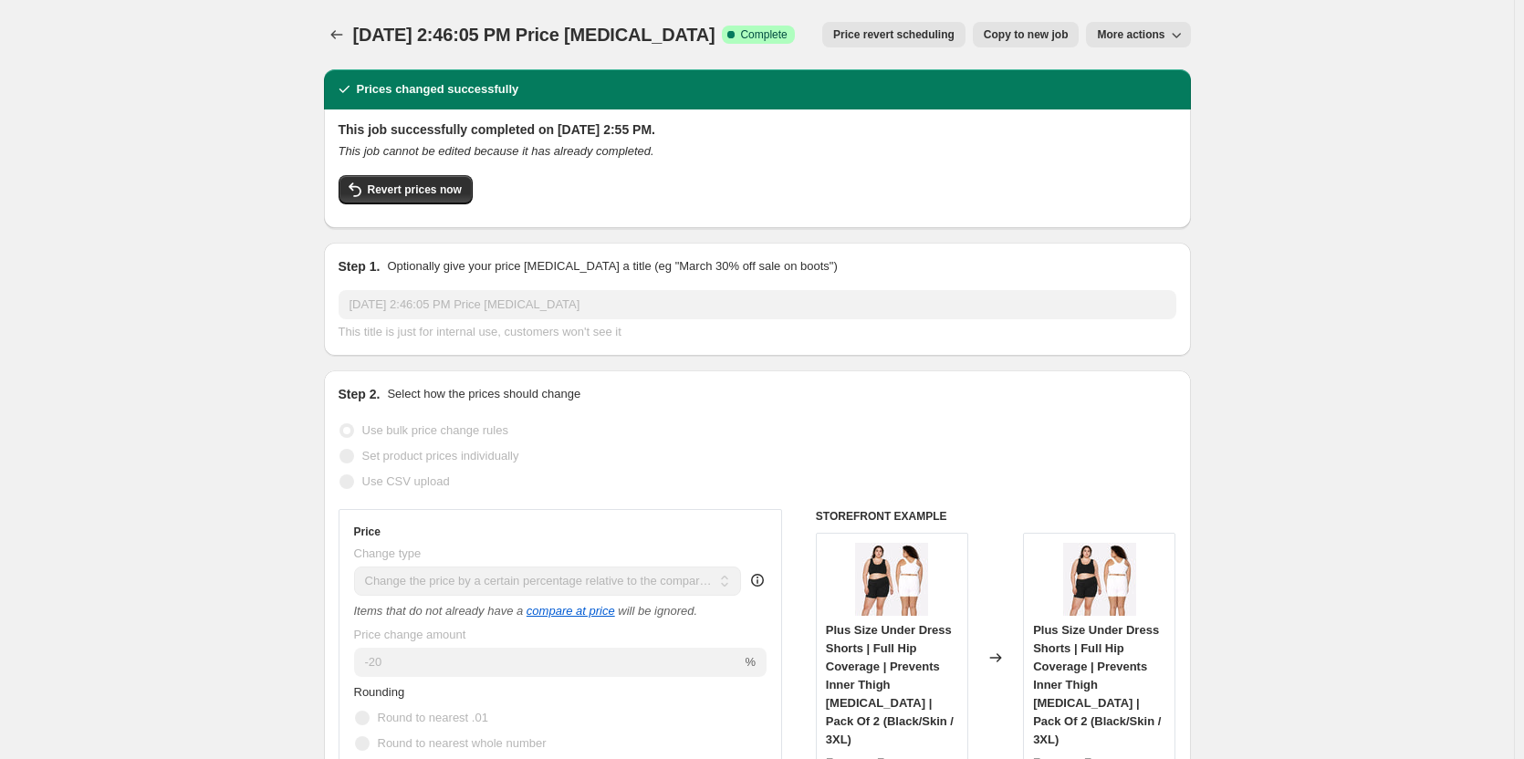
click at [1053, 44] on button "Copy to new job" at bounding box center [1026, 35] width 107 height 26
select select "pcap"
select select "no_change"
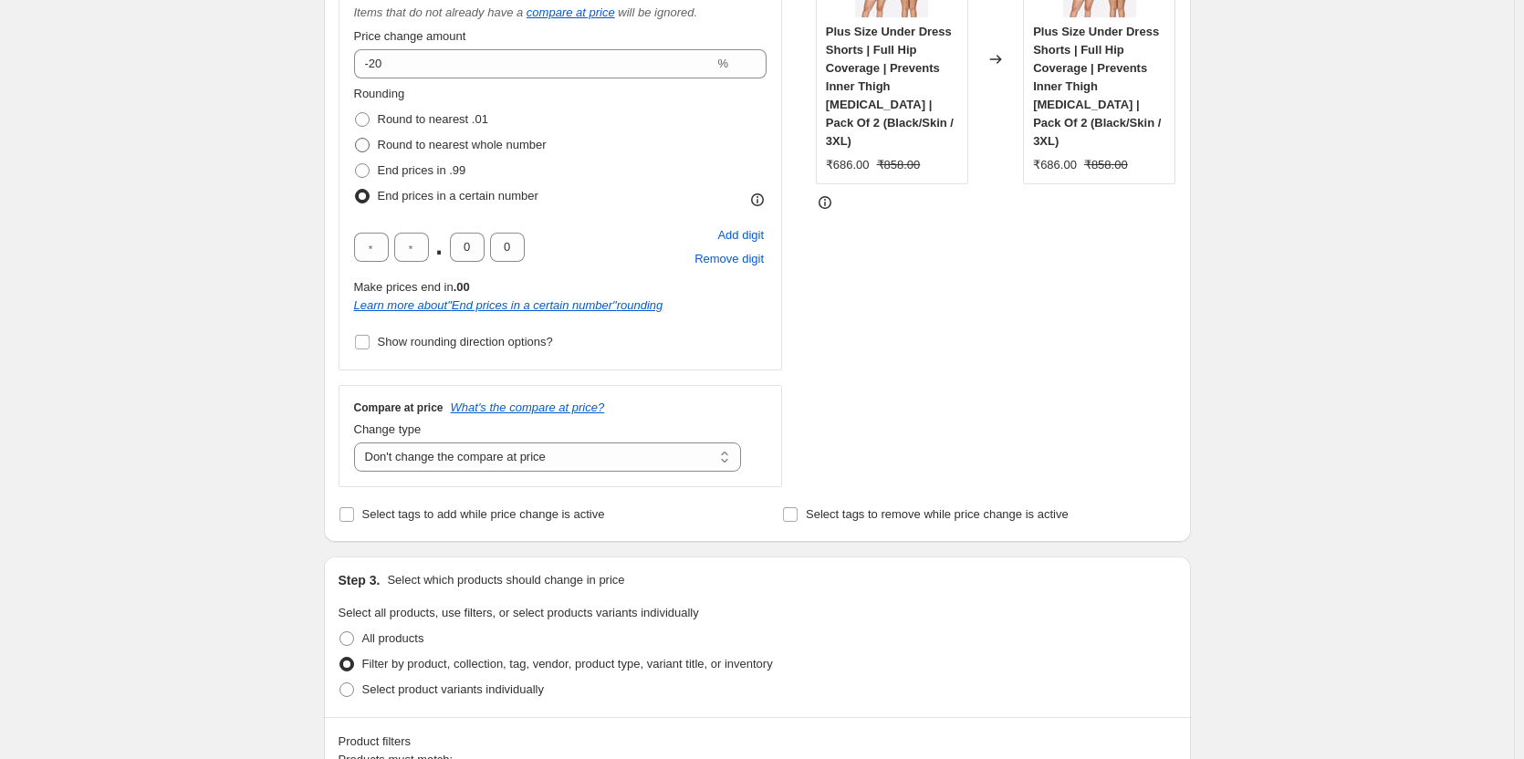
scroll to position [365, 0]
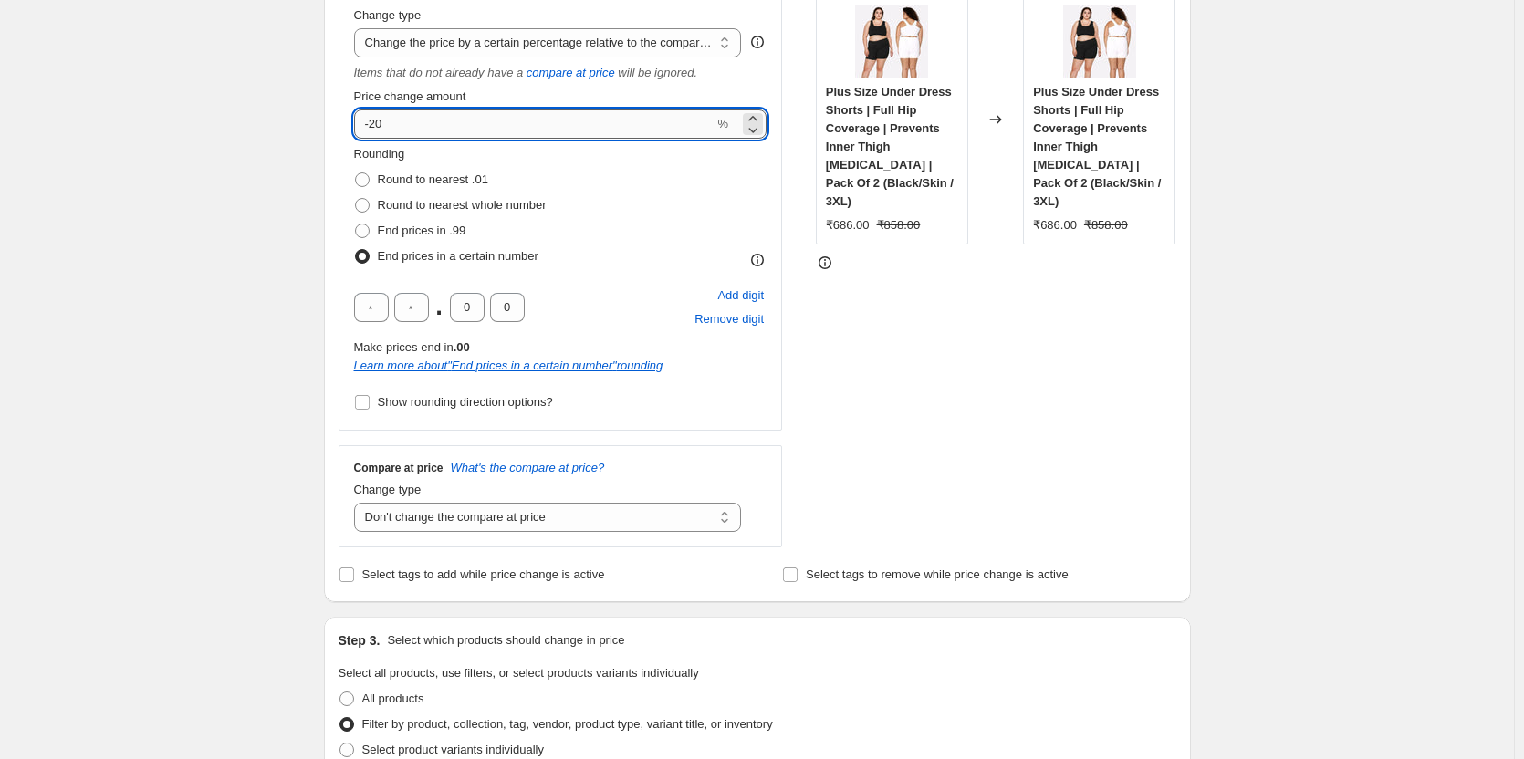
click at [380, 130] on input "-20" at bounding box center [534, 123] width 360 height 29
type input "-30"
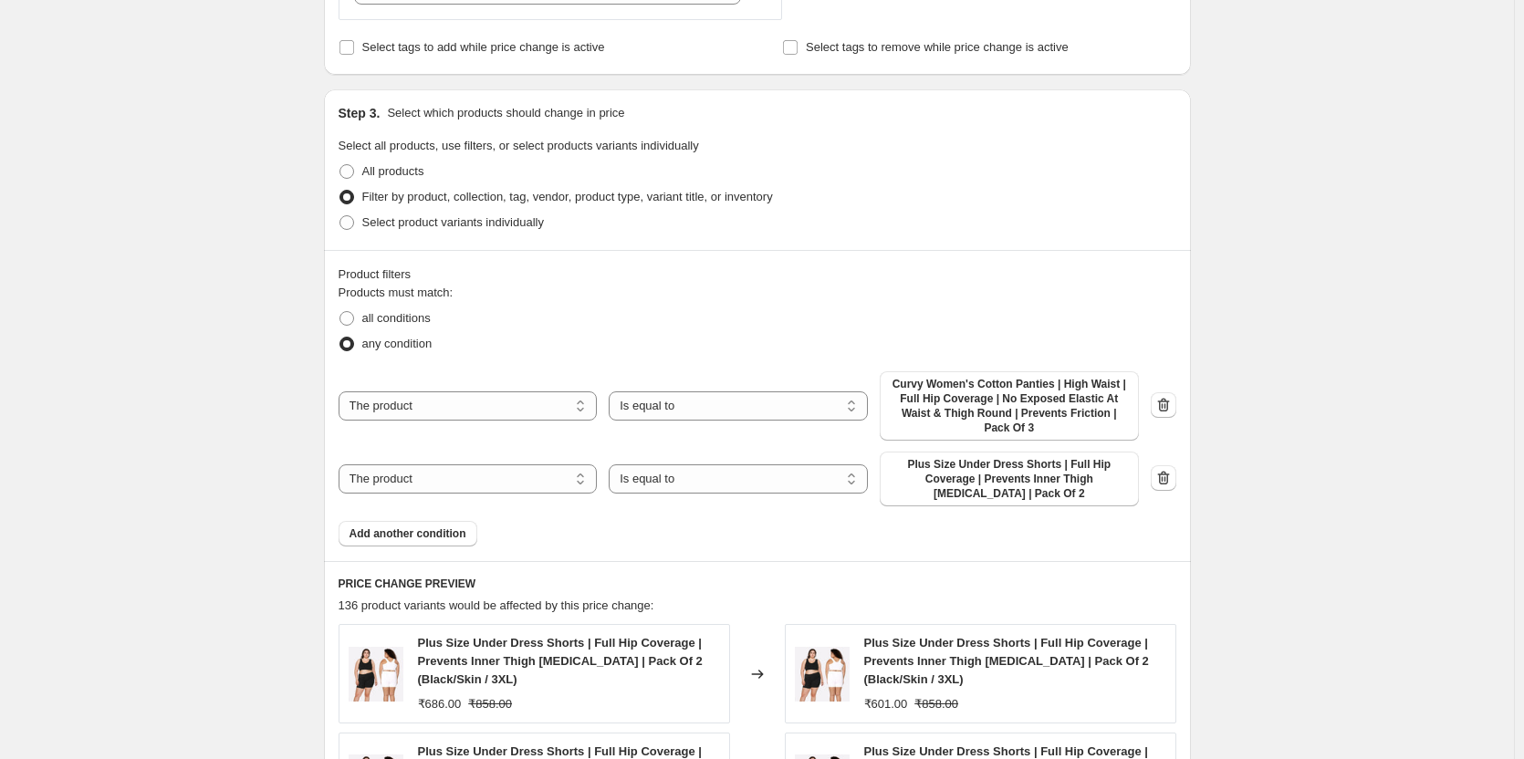
scroll to position [912, 0]
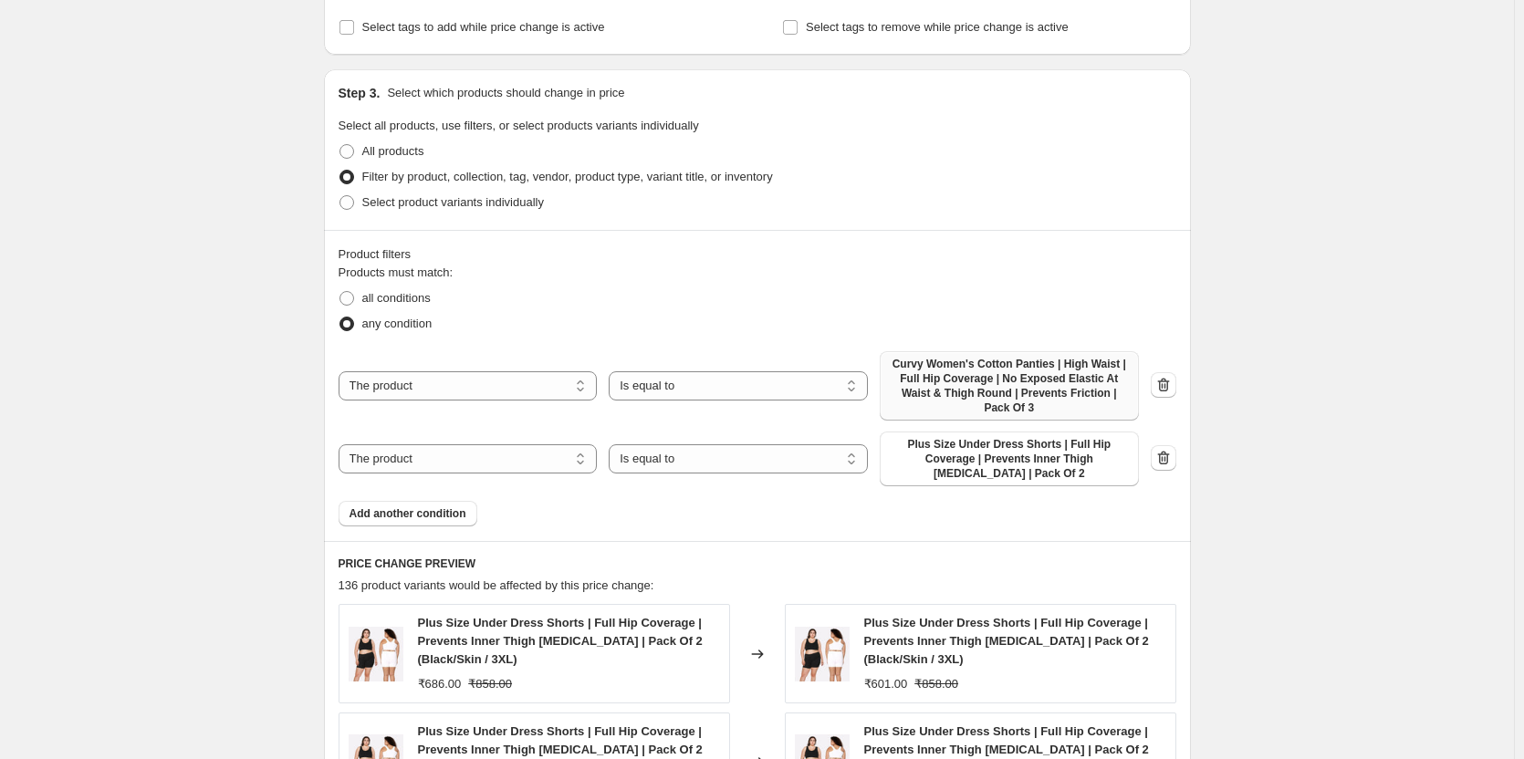
click at [1012, 381] on span "Curvy Women's Cotton Panties | High Waist | Full Hip Coverage | No Exposed Elas…" at bounding box center [1008, 386] width 237 height 58
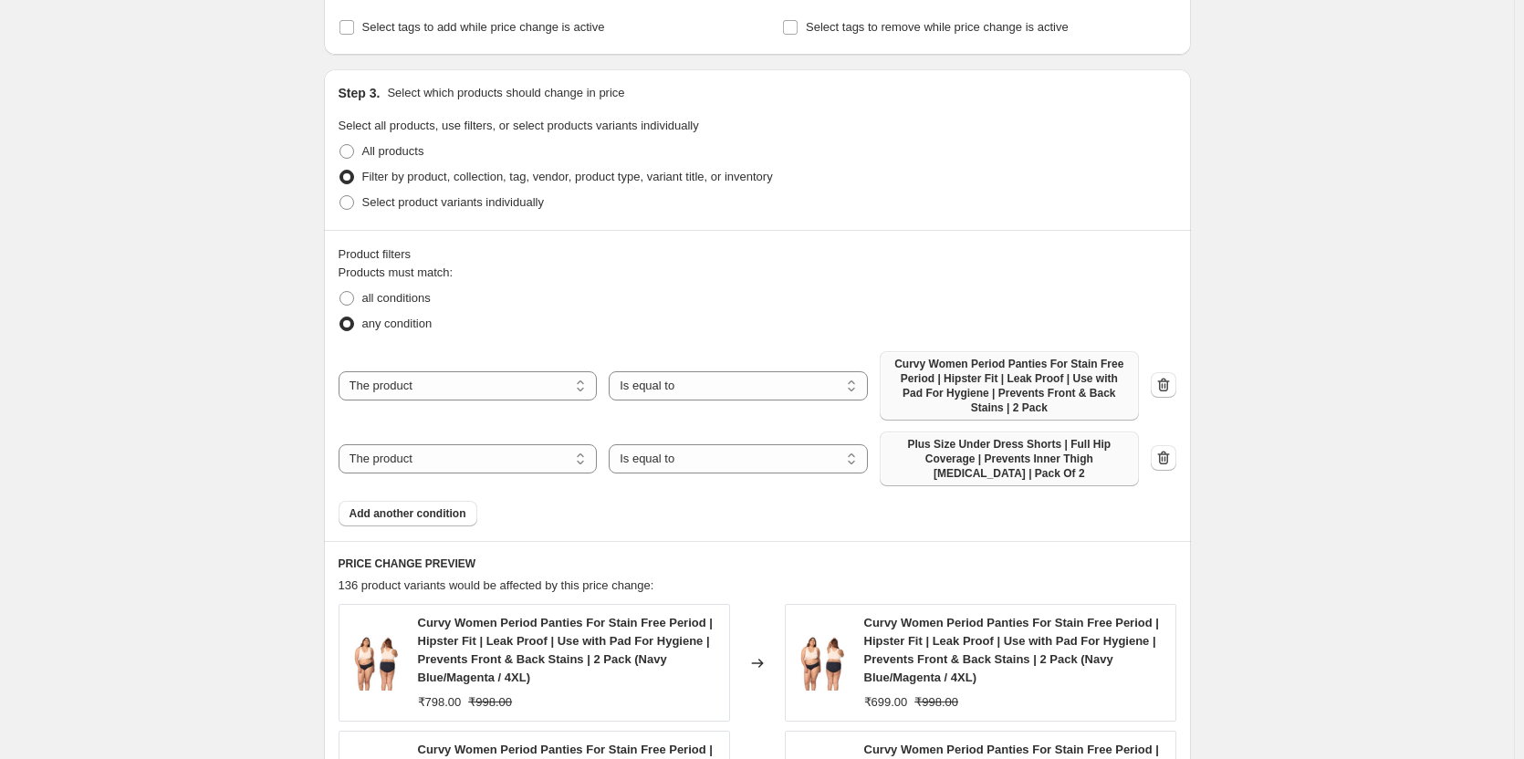
click at [937, 444] on span "Plus Size Under Dress Shorts | Full Hip Coverage | Prevents Inner Thigh [MEDICA…" at bounding box center [1008, 459] width 237 height 44
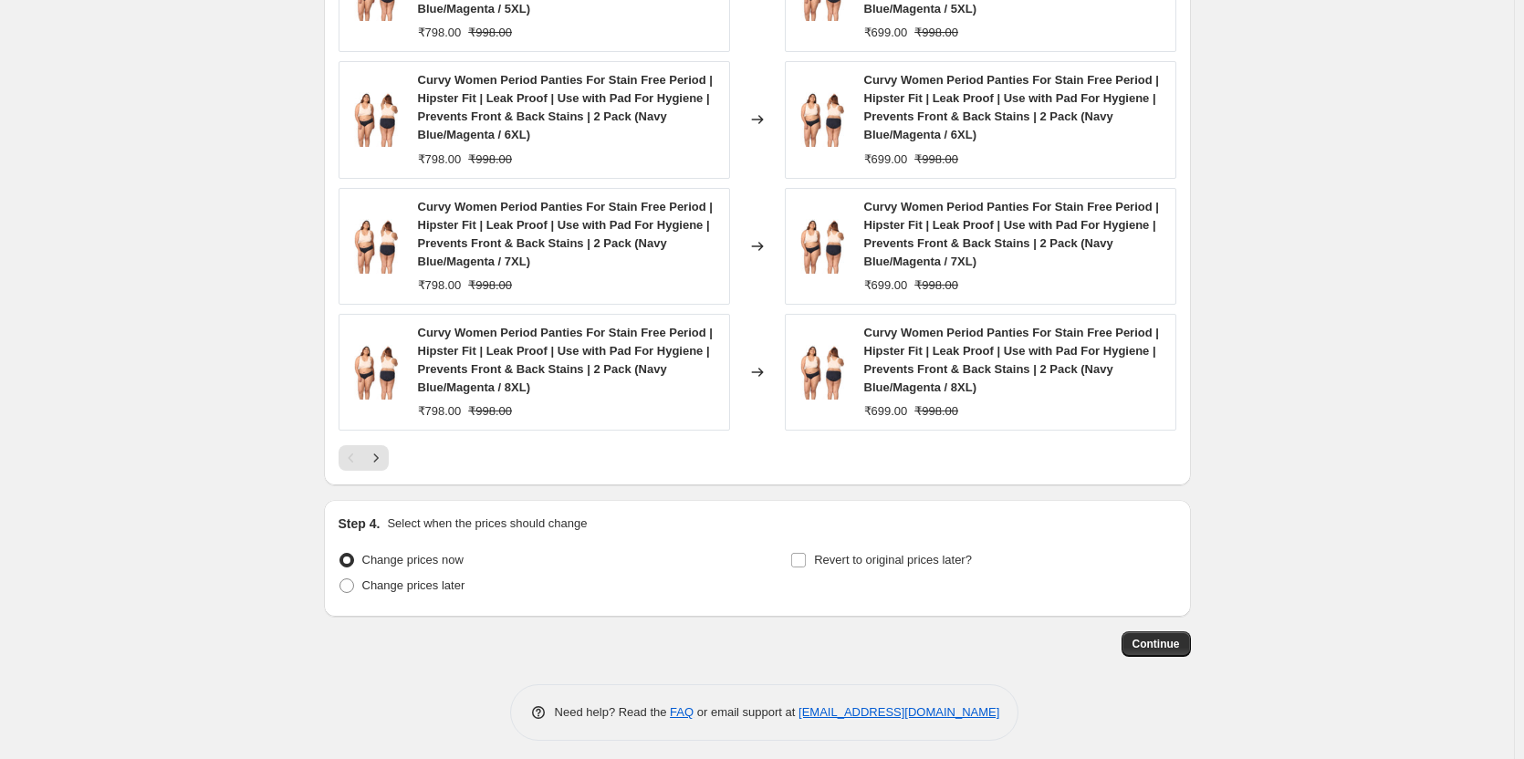
scroll to position [1718, 0]
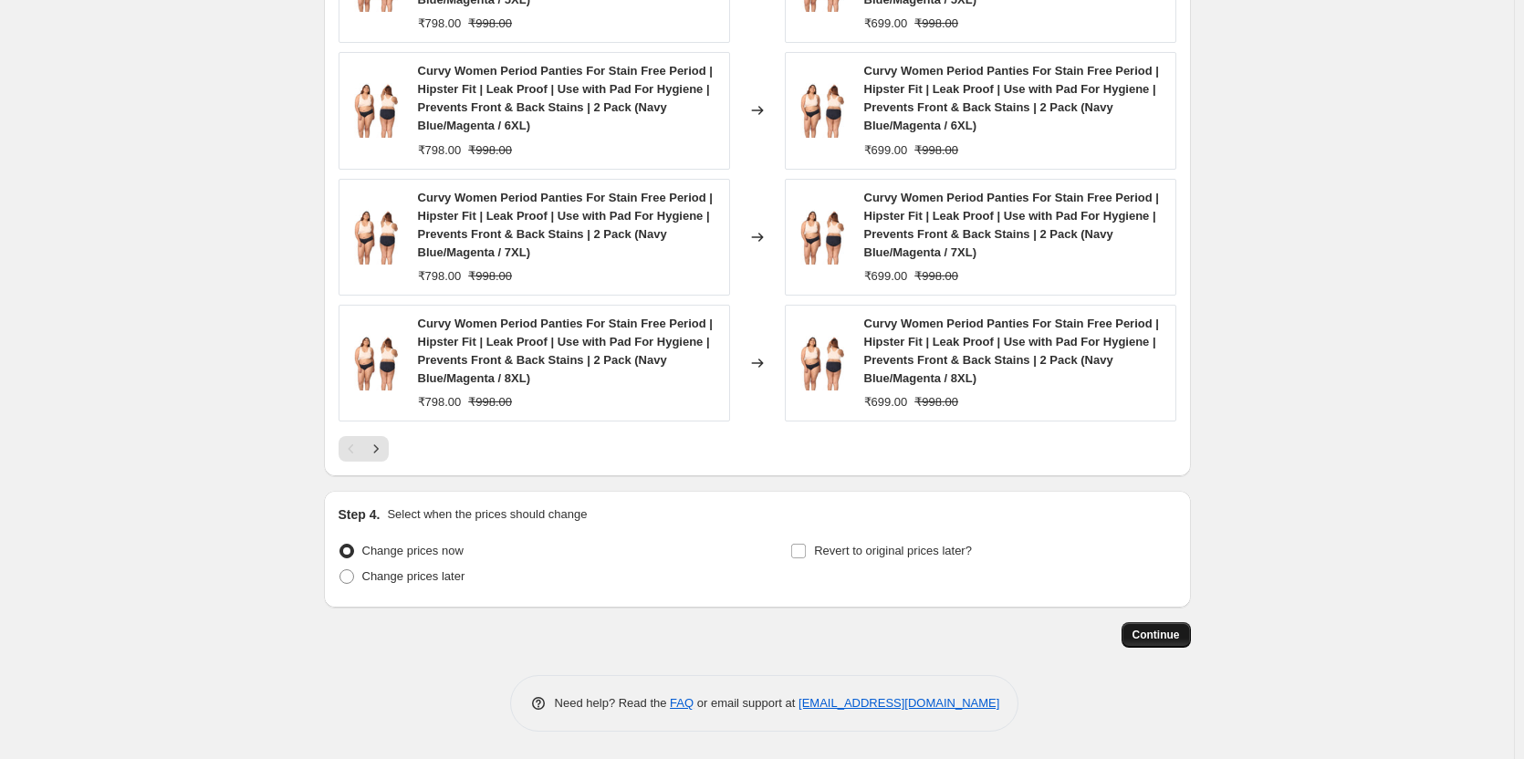
click at [1180, 640] on span "Continue" at bounding box center [1155, 635] width 47 height 15
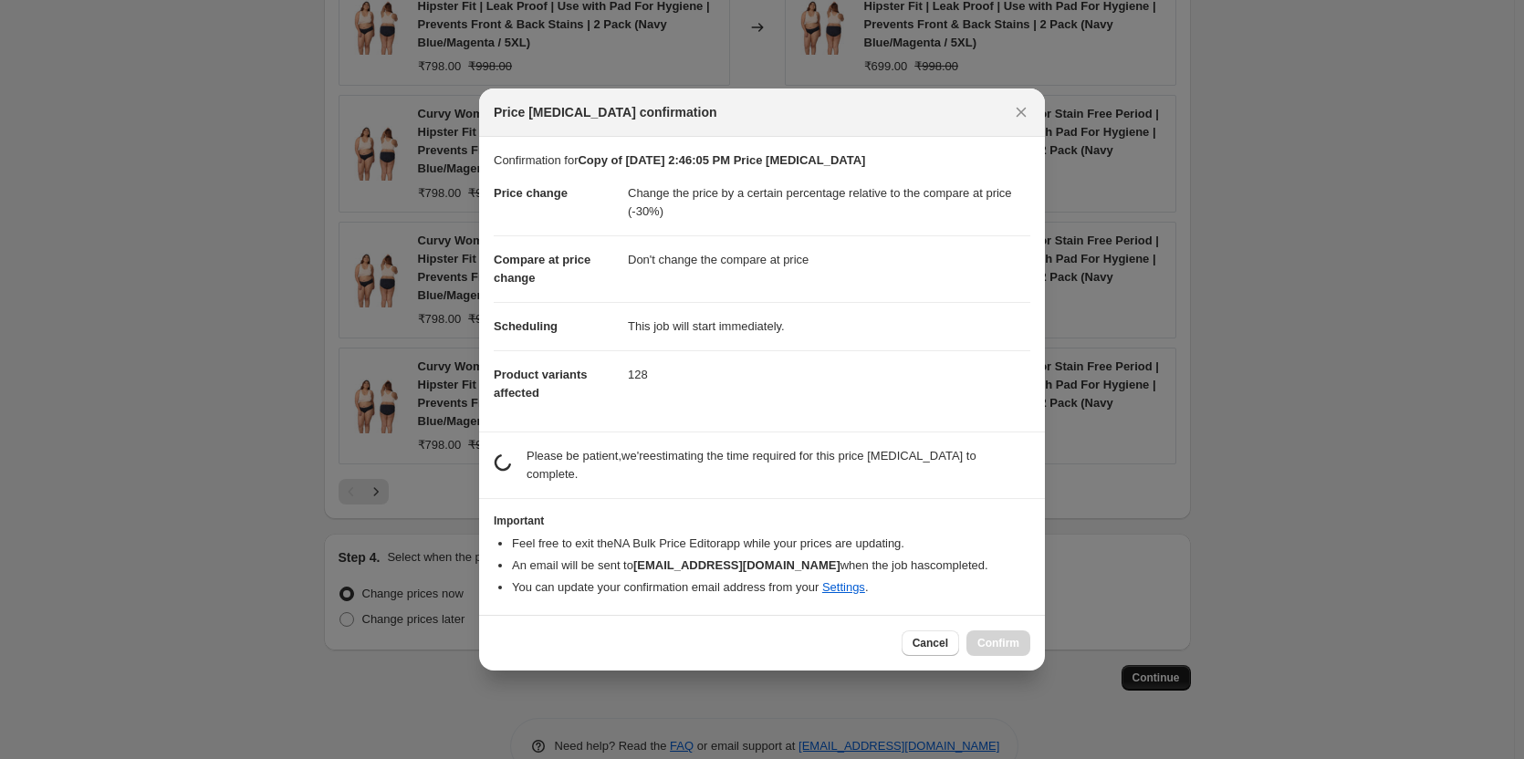
scroll to position [0, 0]
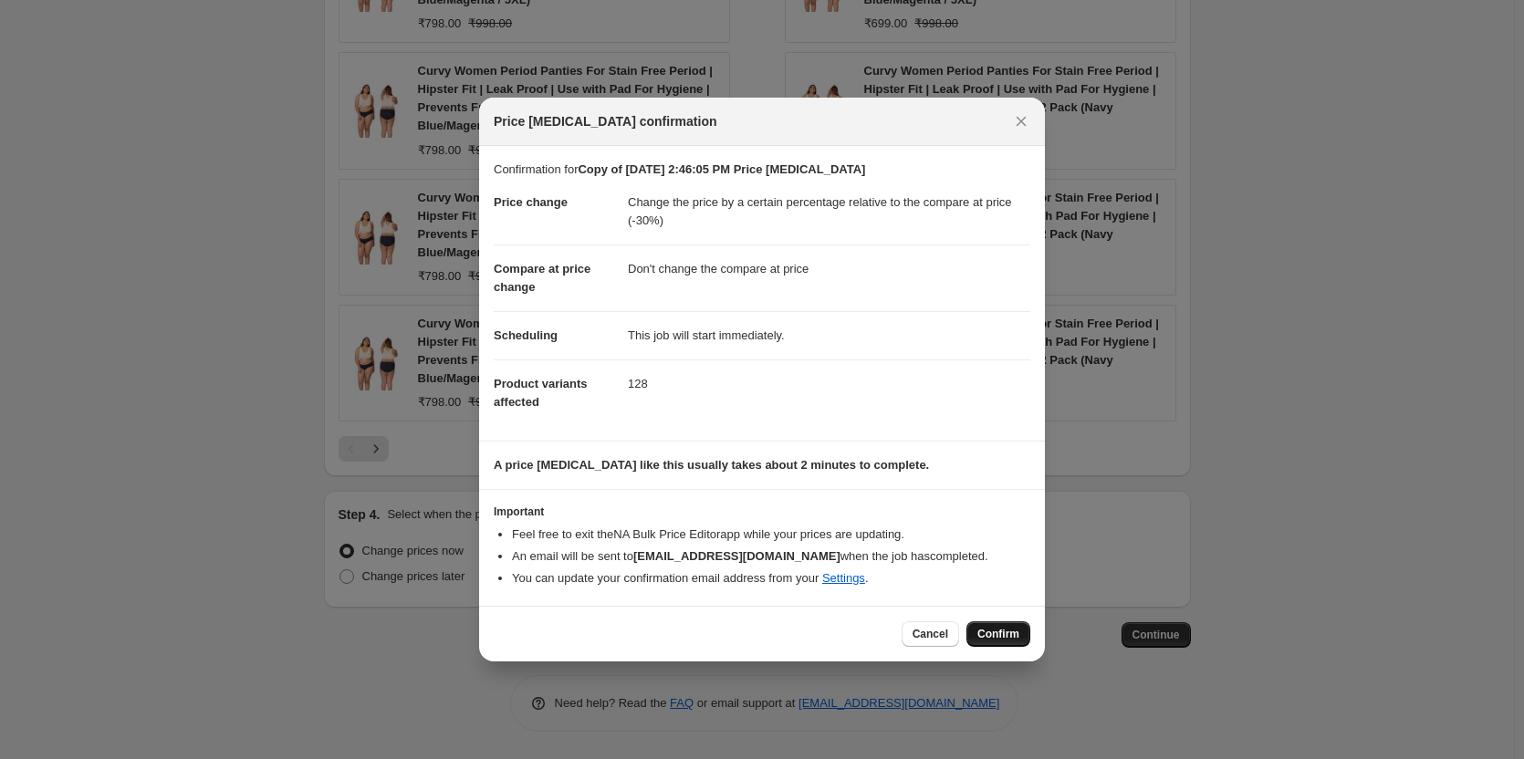
click at [1007, 635] on span "Confirm" at bounding box center [998, 634] width 42 height 15
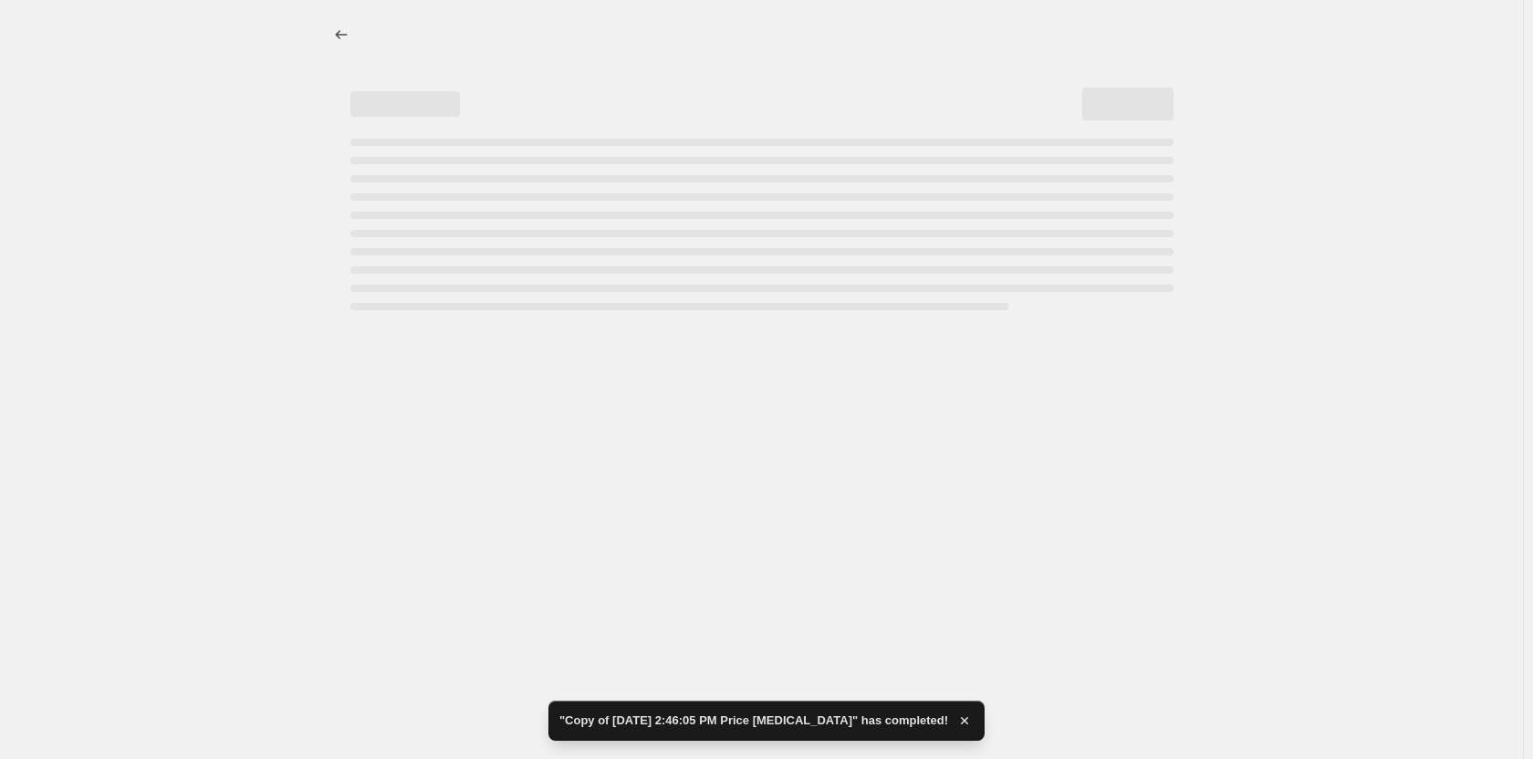
select select "pcap"
select select "no_change"
